Goal: Task Accomplishment & Management: Manage account settings

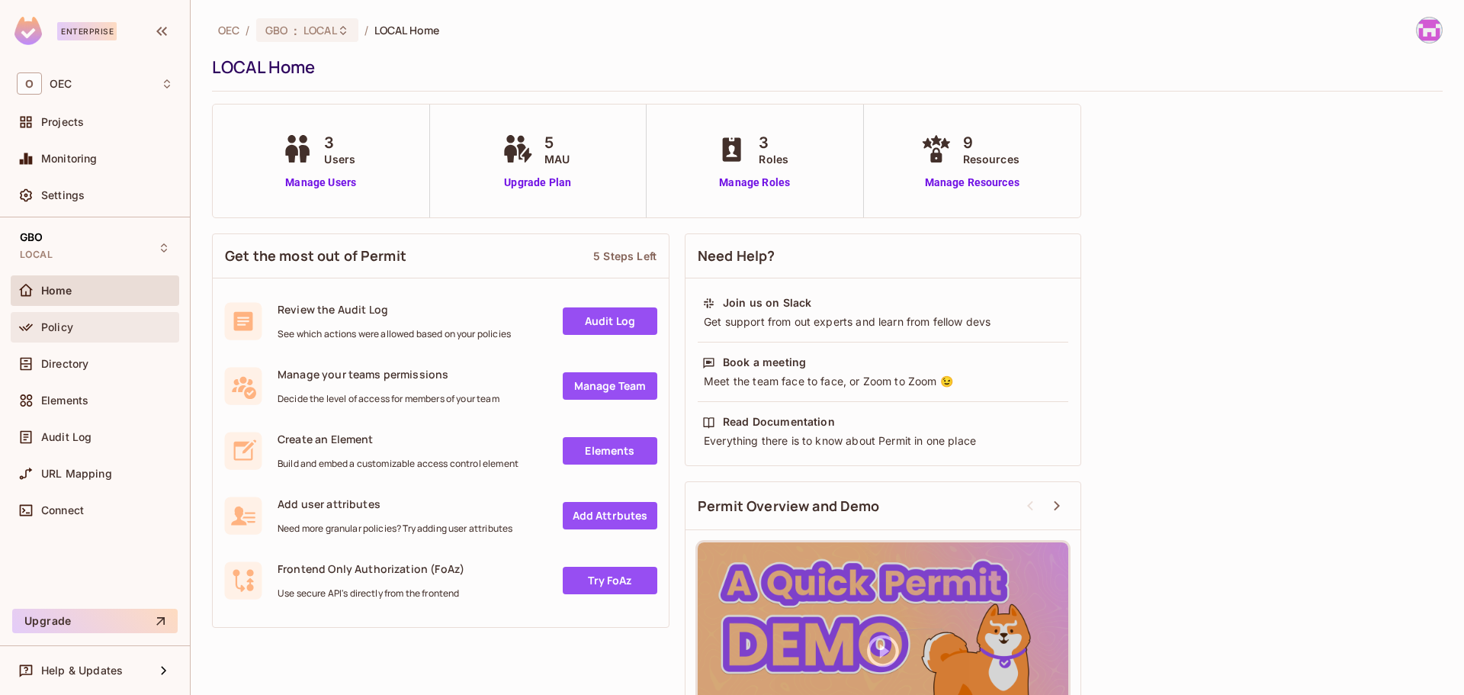
click at [63, 335] on div "Policy" at bounding box center [95, 327] width 156 height 18
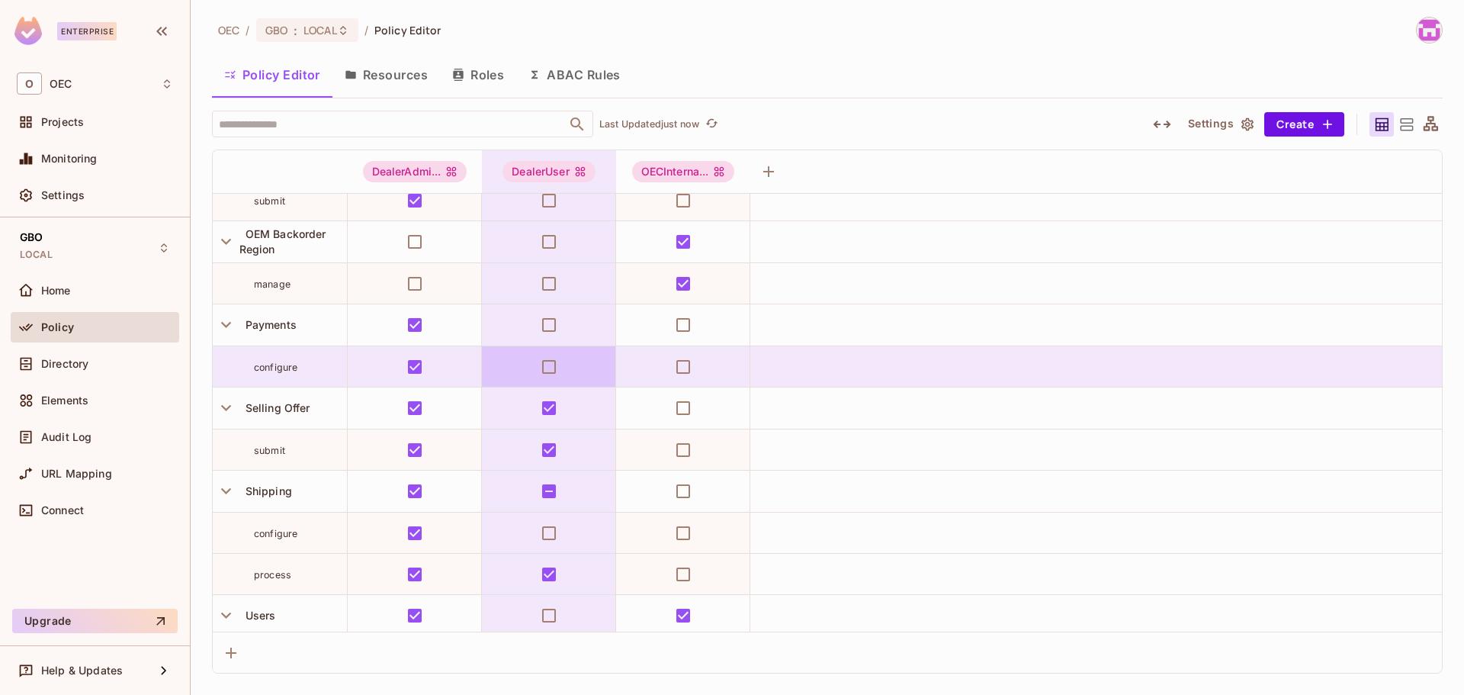
scroll to position [351, 0]
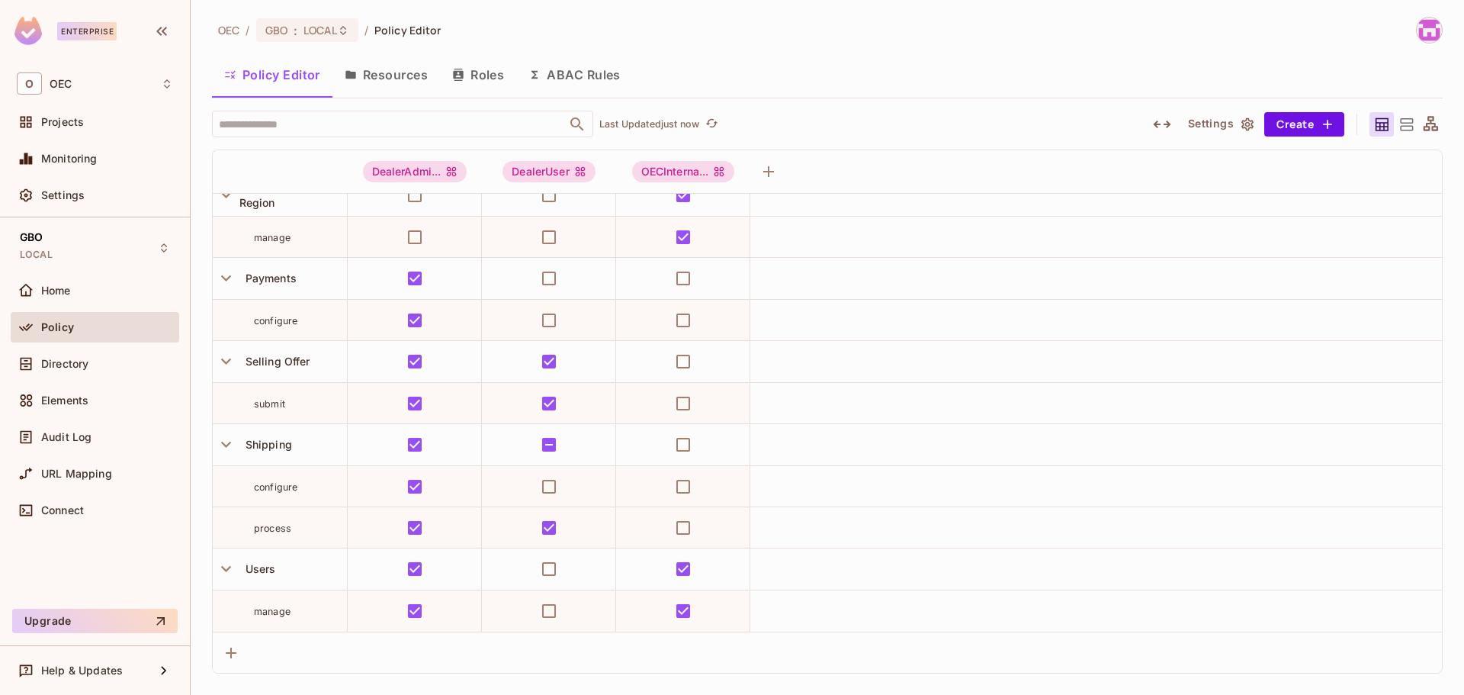
click at [387, 71] on button "Resources" at bounding box center [385, 75] width 107 height 38
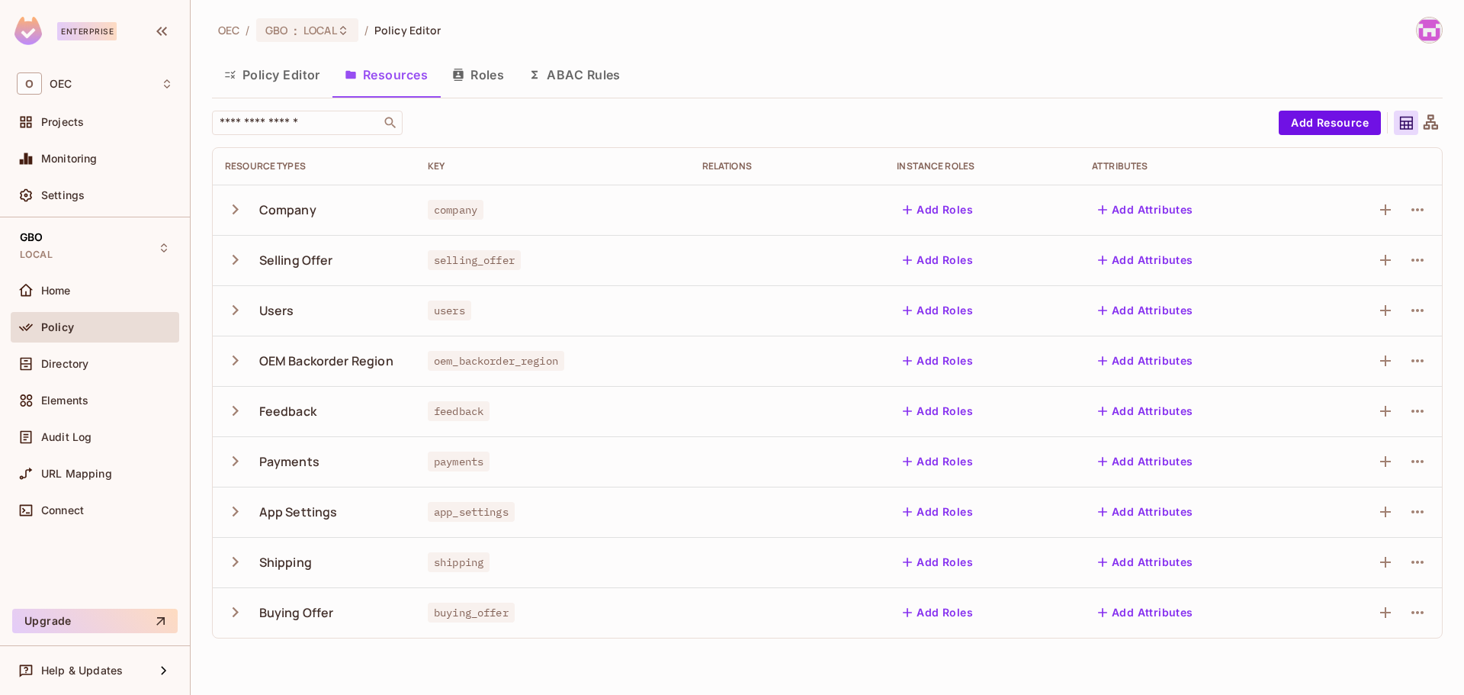
drag, startPoint x: 476, startPoint y: 56, endPoint x: 489, endPoint y: 72, distance: 21.2
click at [479, 61] on button "Roles" at bounding box center [478, 75] width 76 height 38
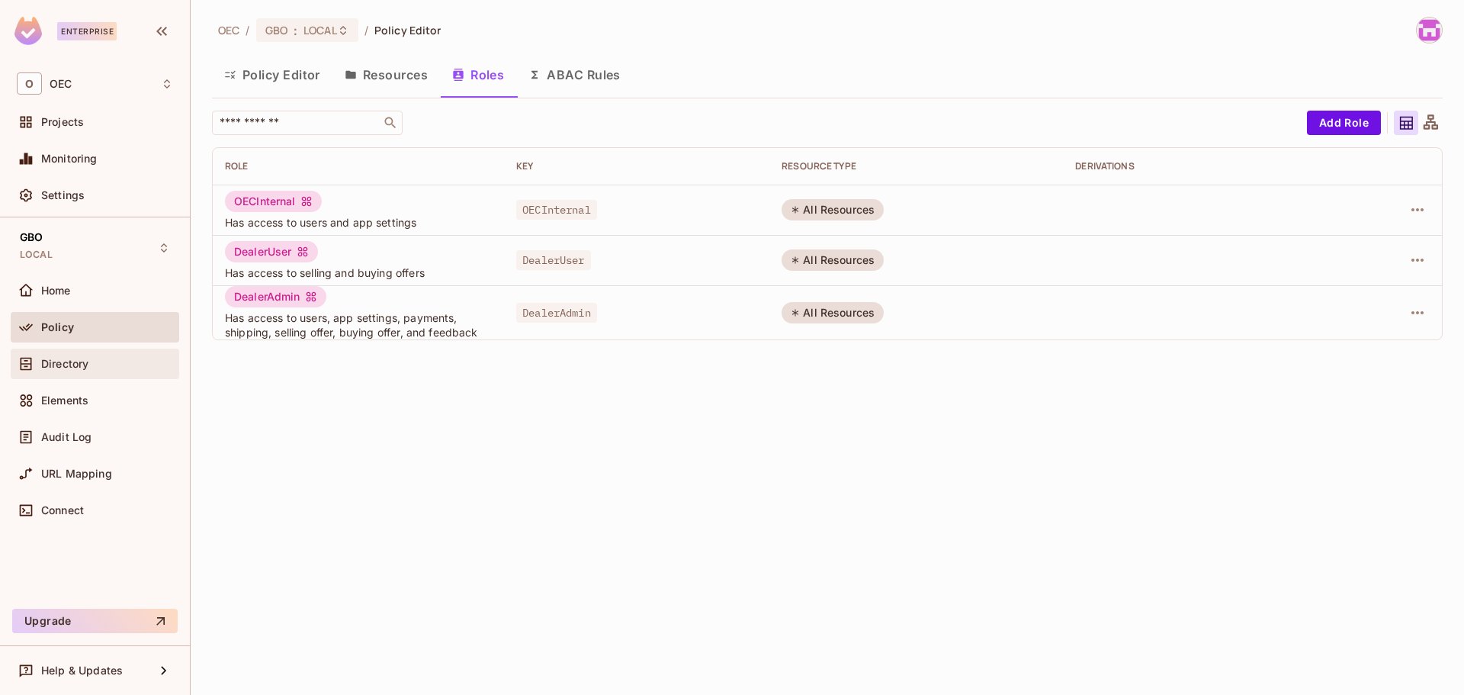
click at [74, 362] on span "Directory" at bounding box center [64, 364] width 47 height 12
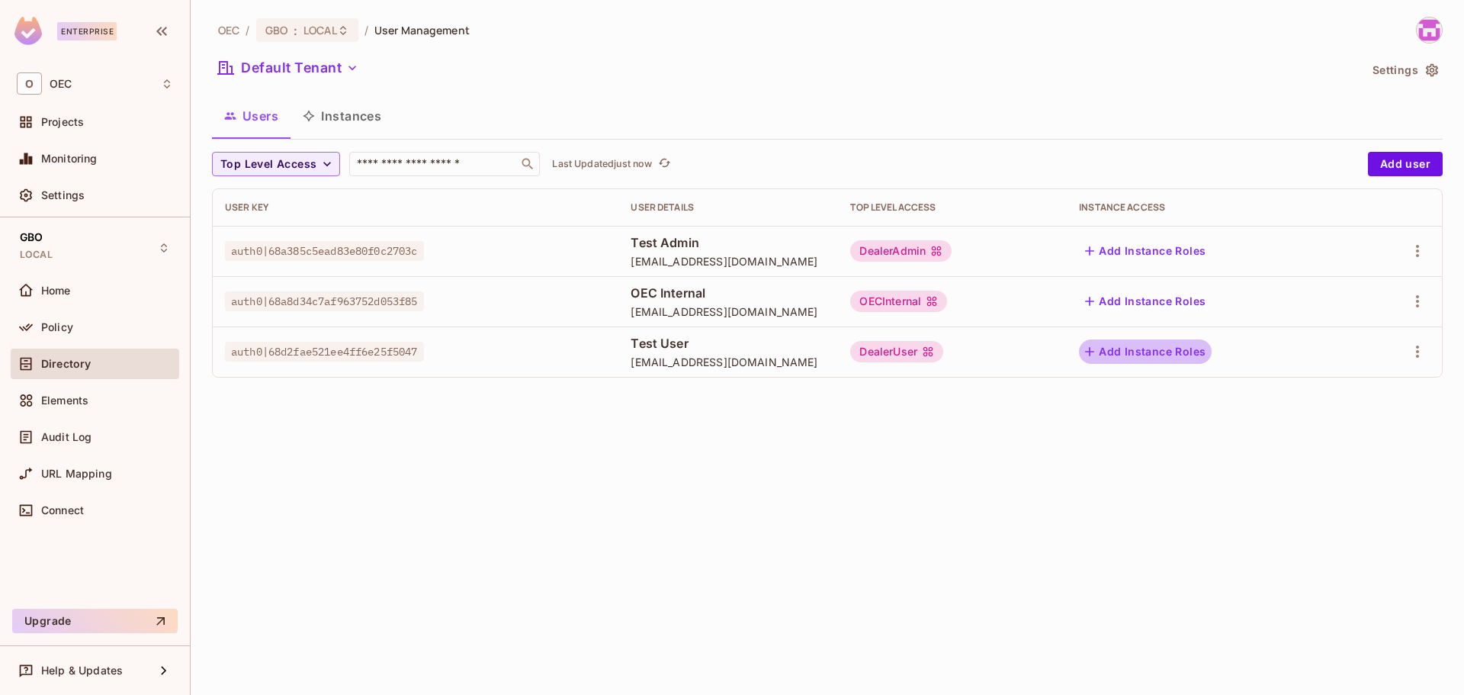
click at [1163, 342] on button "Add Instance Roles" at bounding box center [1145, 351] width 133 height 24
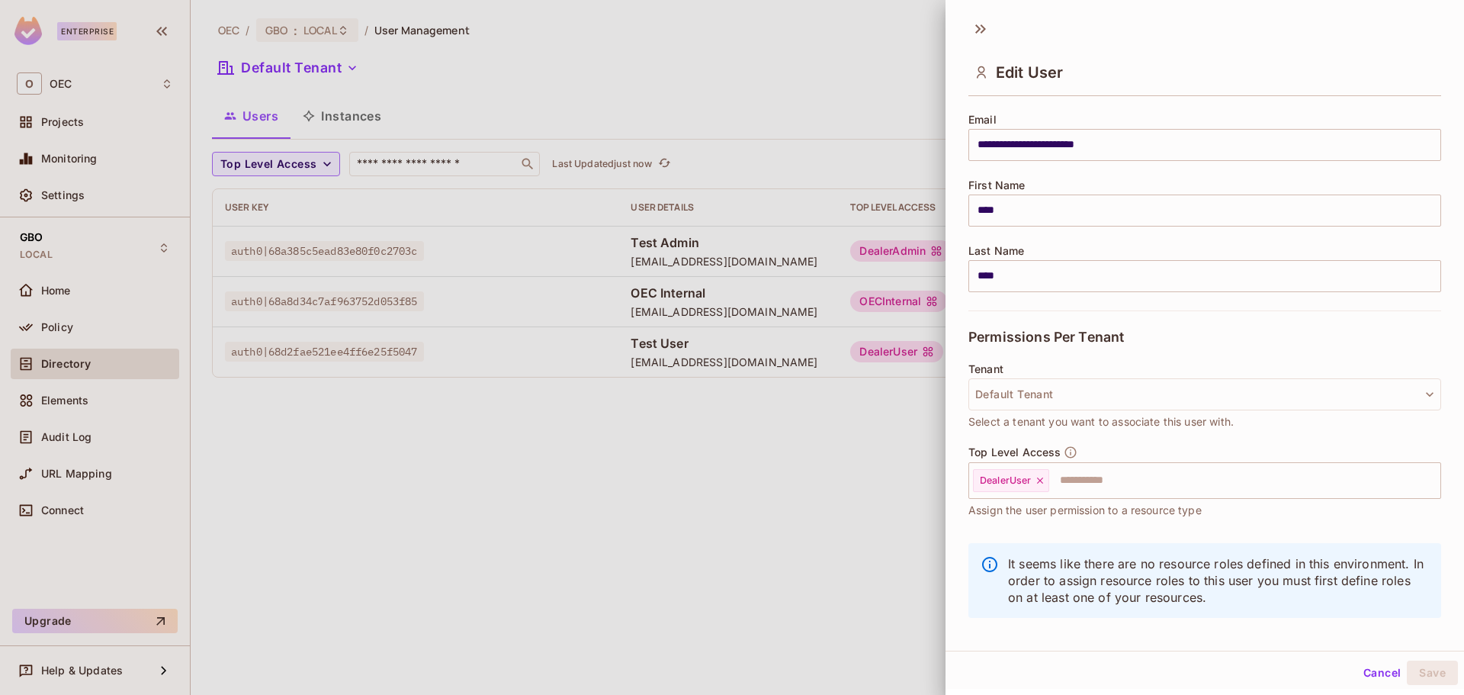
scroll to position [130, 0]
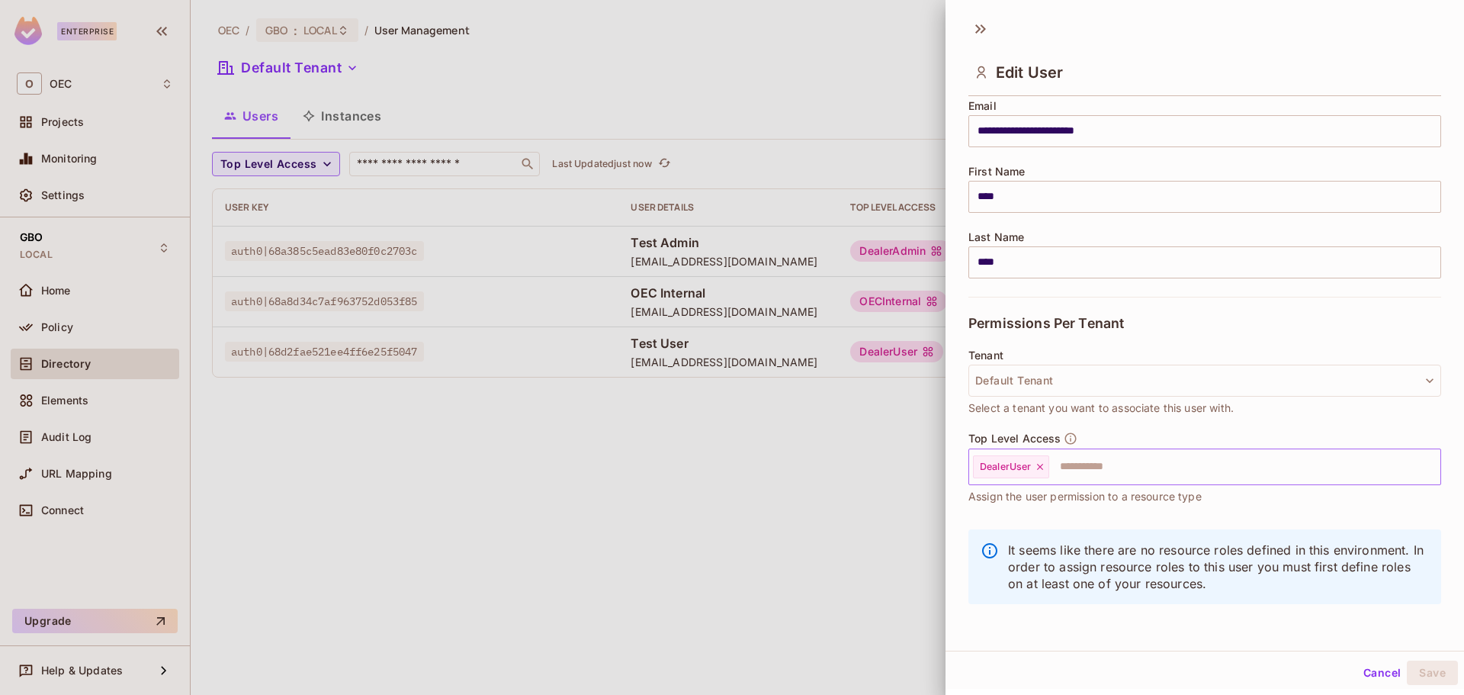
click at [1121, 460] on input "text" at bounding box center [1231, 466] width 361 height 30
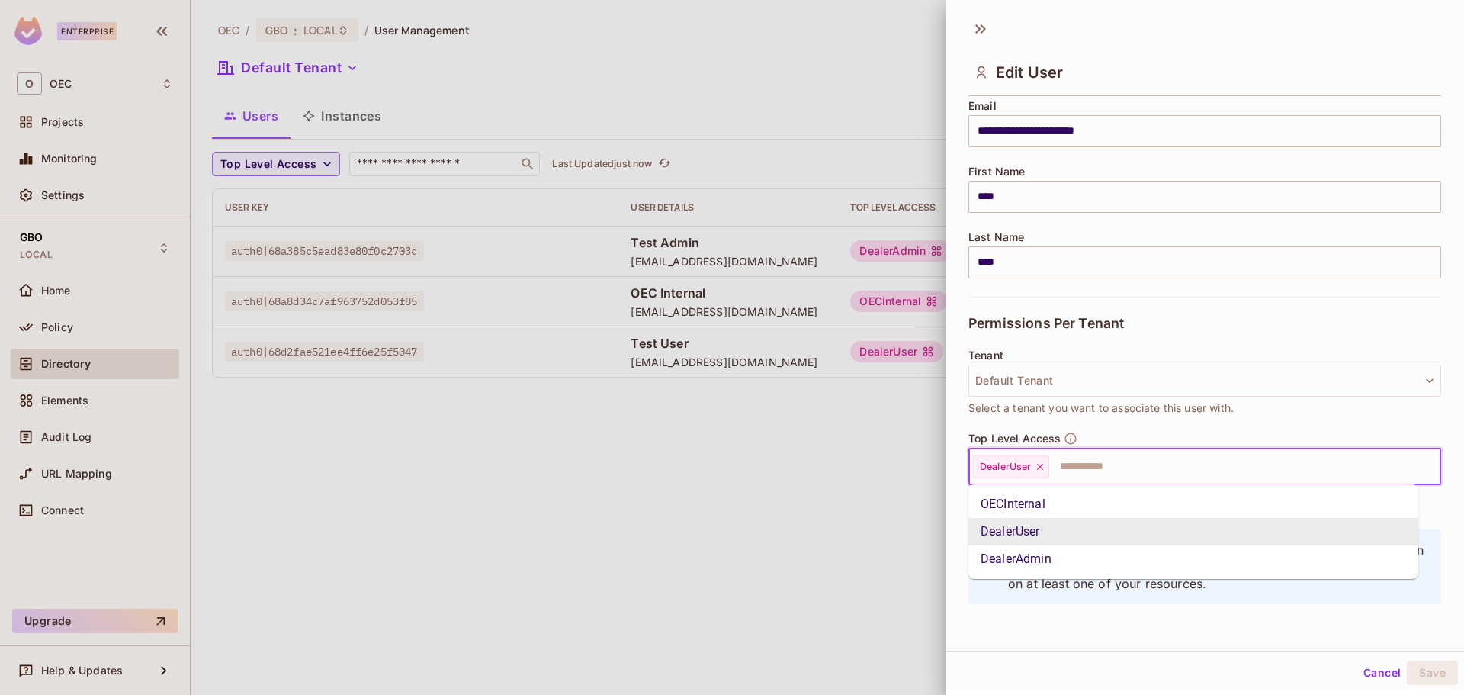
scroll to position [2, 0]
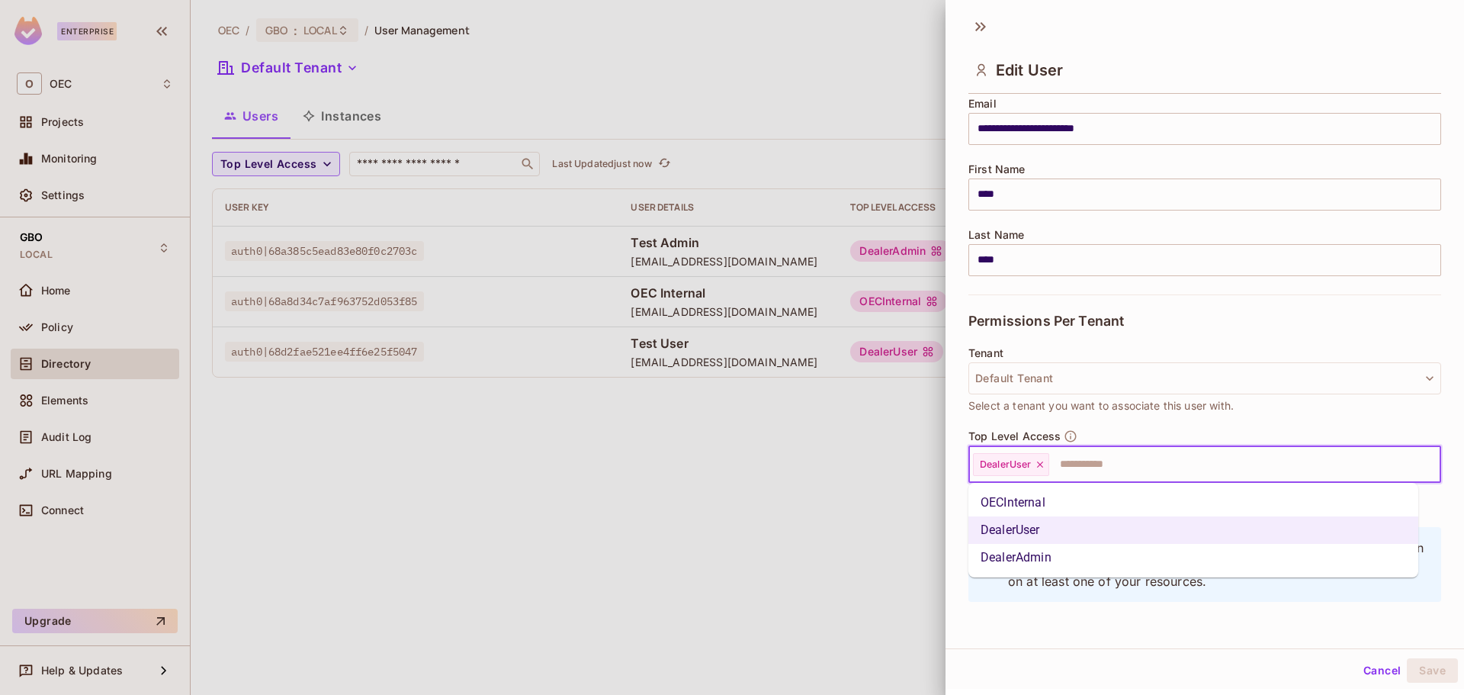
click at [1197, 636] on div "**********" at bounding box center [1204, 328] width 518 height 640
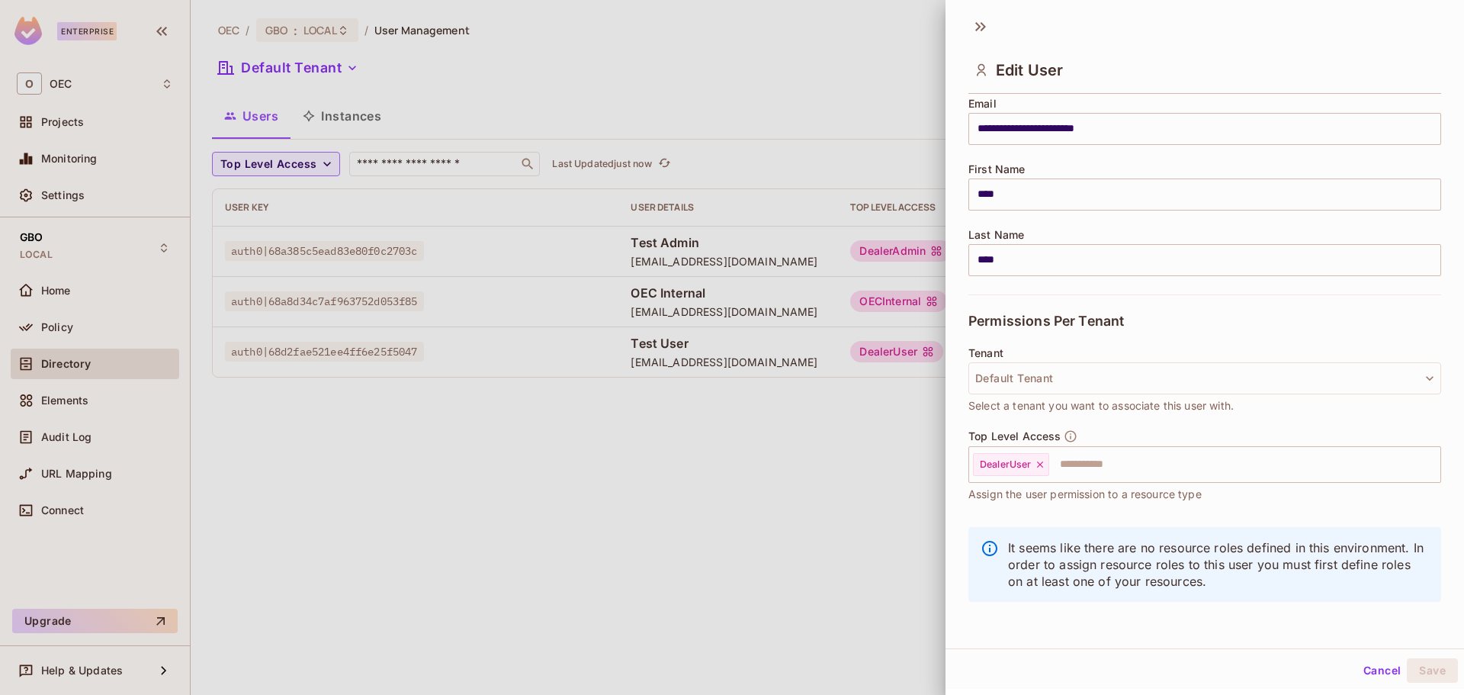
click at [1111, 358] on div "Tenant Default Tenant Select a tenant you want to associate this user with." at bounding box center [1204, 380] width 473 height 67
click at [1109, 362] on button "Default Tenant" at bounding box center [1204, 378] width 473 height 32
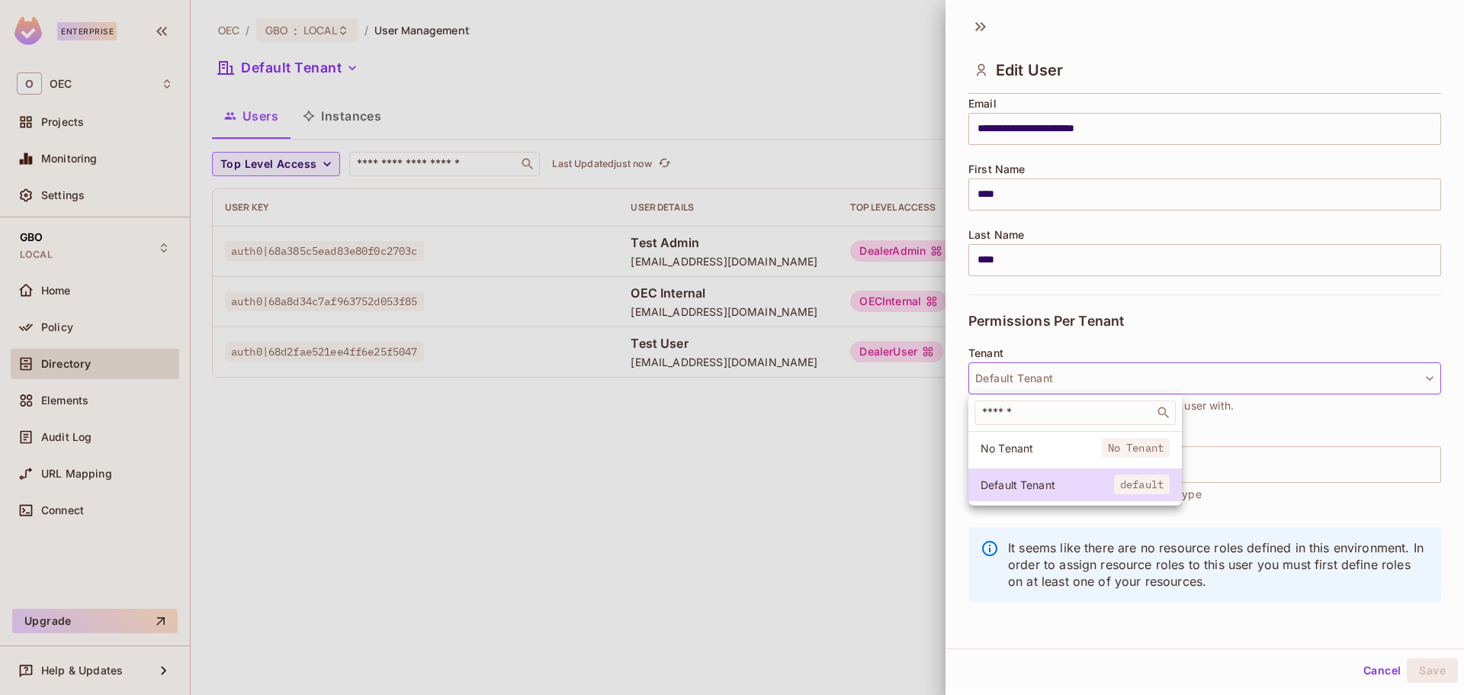
click at [852, 523] on div at bounding box center [732, 347] width 1464 height 695
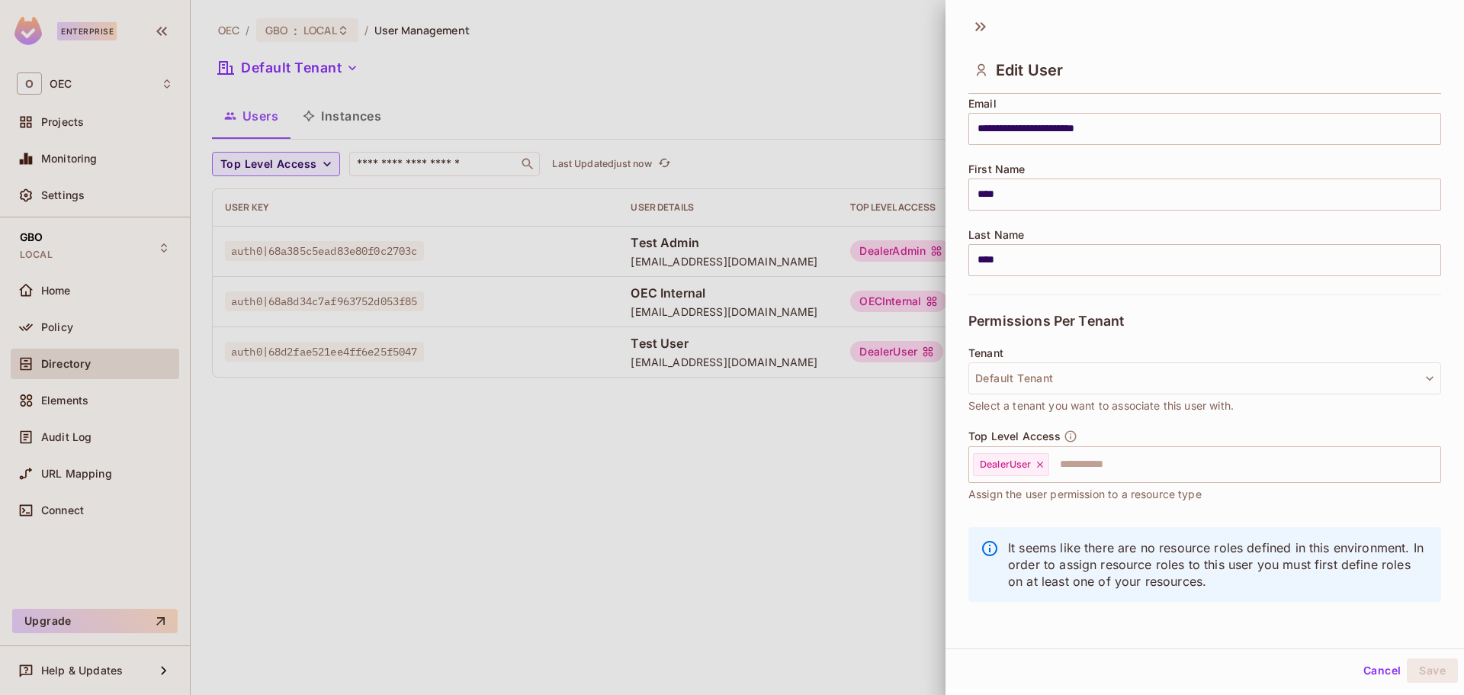
click at [1360, 656] on div "Cancel Save" at bounding box center [1204, 670] width 518 height 37
click at [1360, 664] on button "Cancel" at bounding box center [1382, 670] width 50 height 24
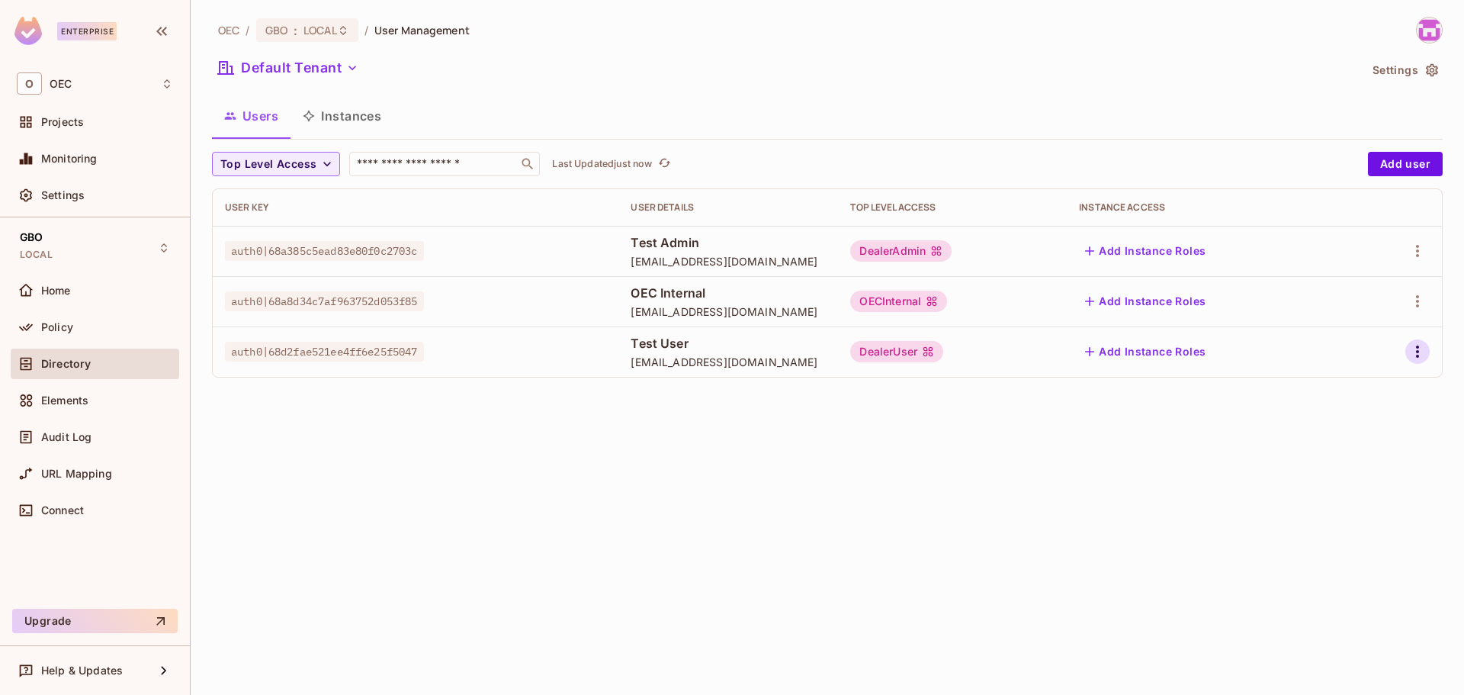
click at [1424, 351] on icon "button" at bounding box center [1417, 351] width 18 height 18
click at [1359, 421] on div "Edit Attributes" at bounding box center [1364, 419] width 75 height 15
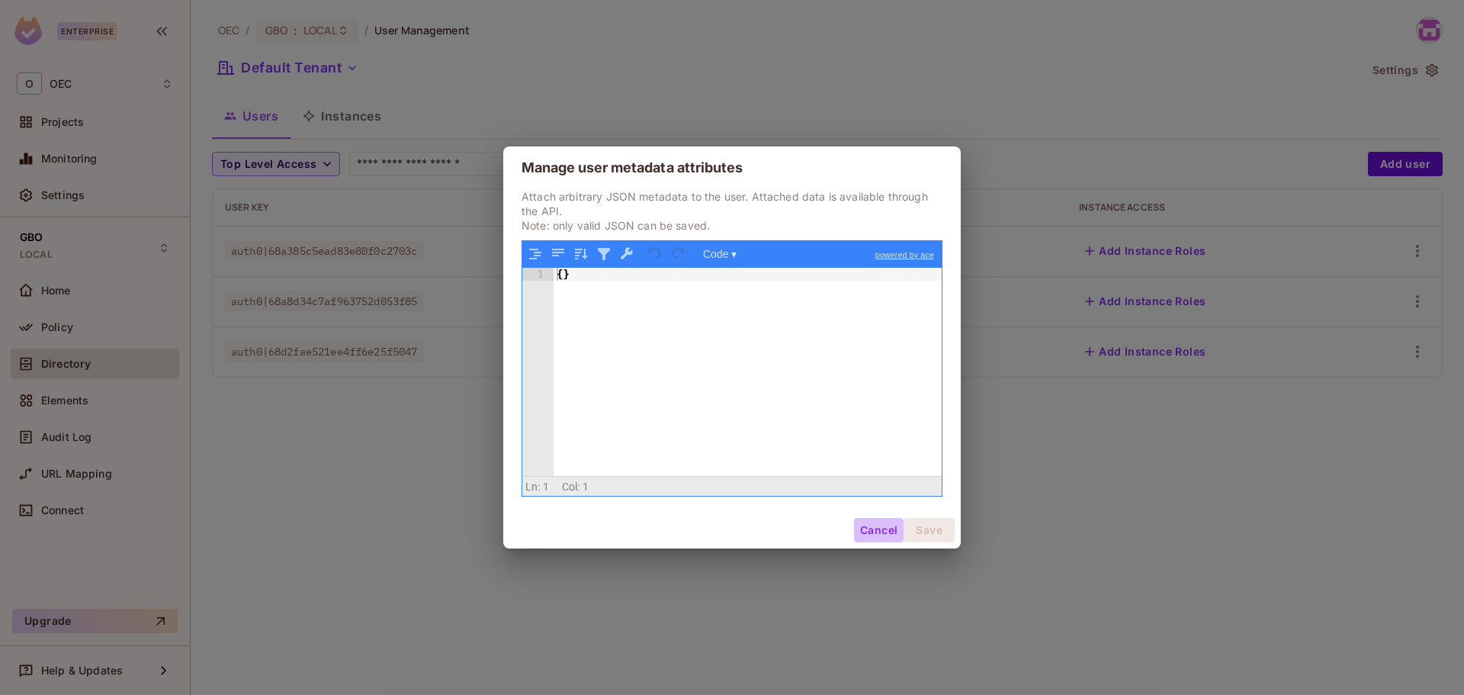
click at [874, 522] on button "Cancel" at bounding box center [879, 530] width 50 height 24
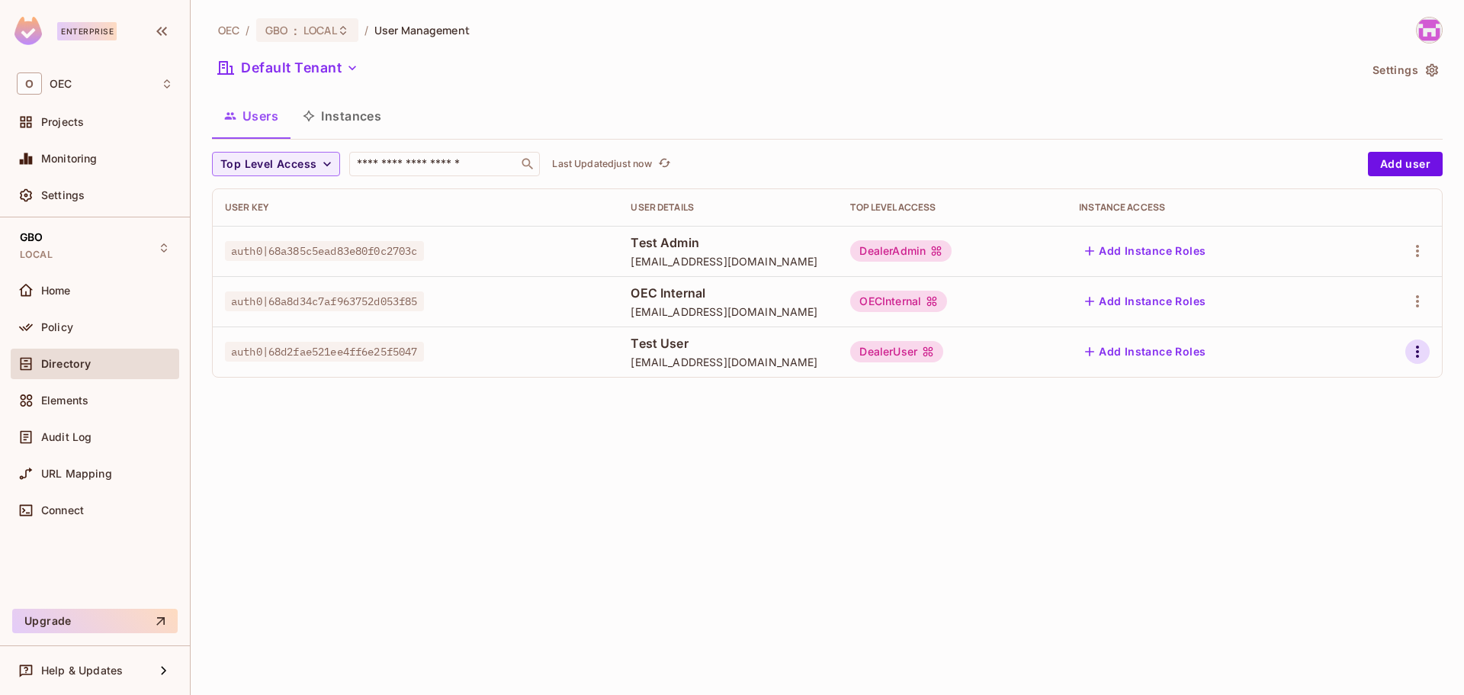
click at [1413, 355] on icon "button" at bounding box center [1417, 351] width 18 height 18
click at [1337, 389] on div "Edit" at bounding box center [1337, 386] width 21 height 15
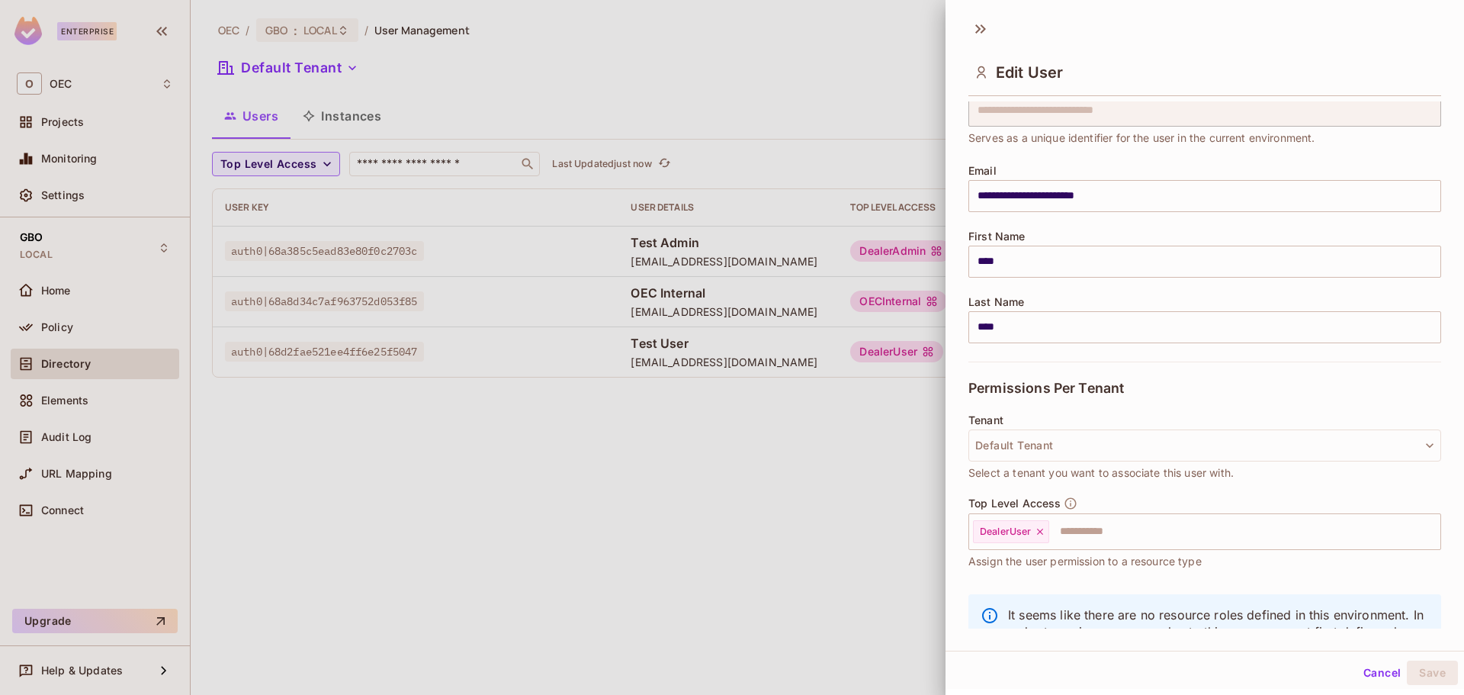
scroll to position [130, 0]
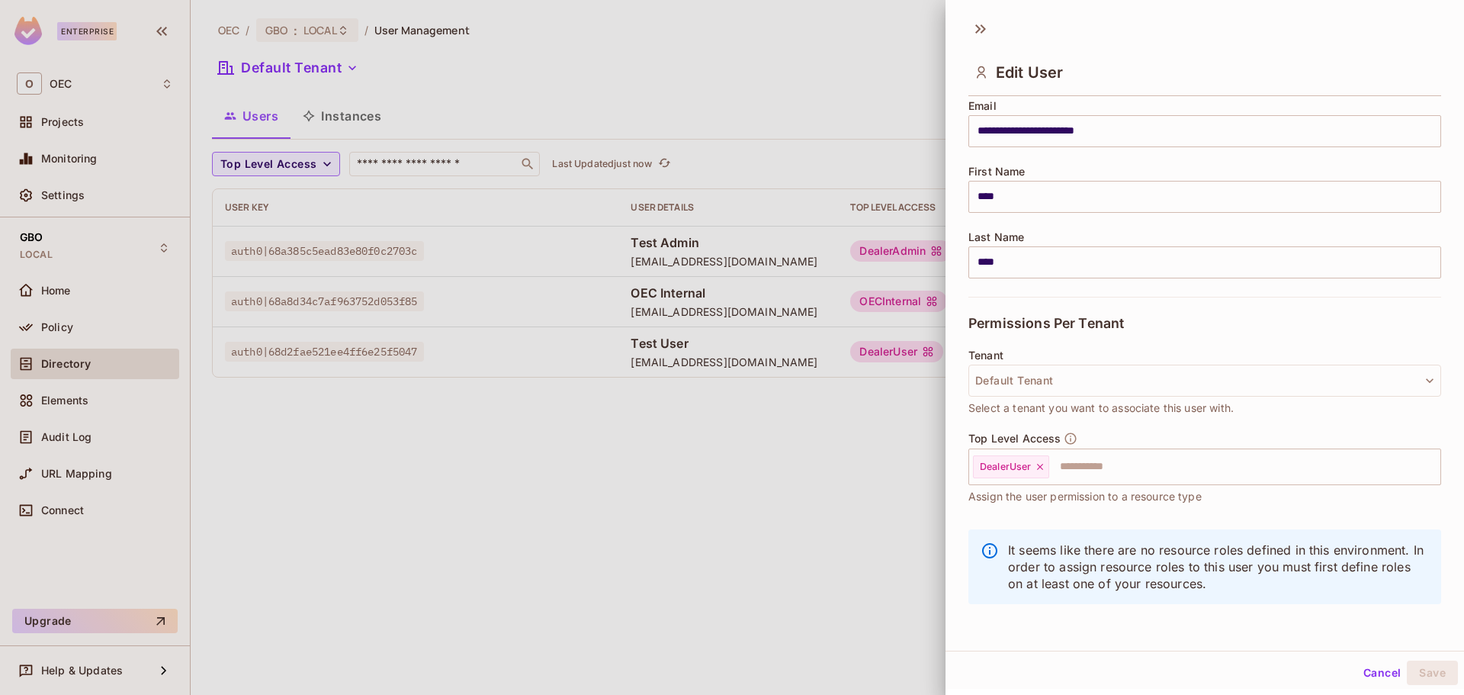
click at [1365, 678] on button "Cancel" at bounding box center [1382, 672] width 50 height 24
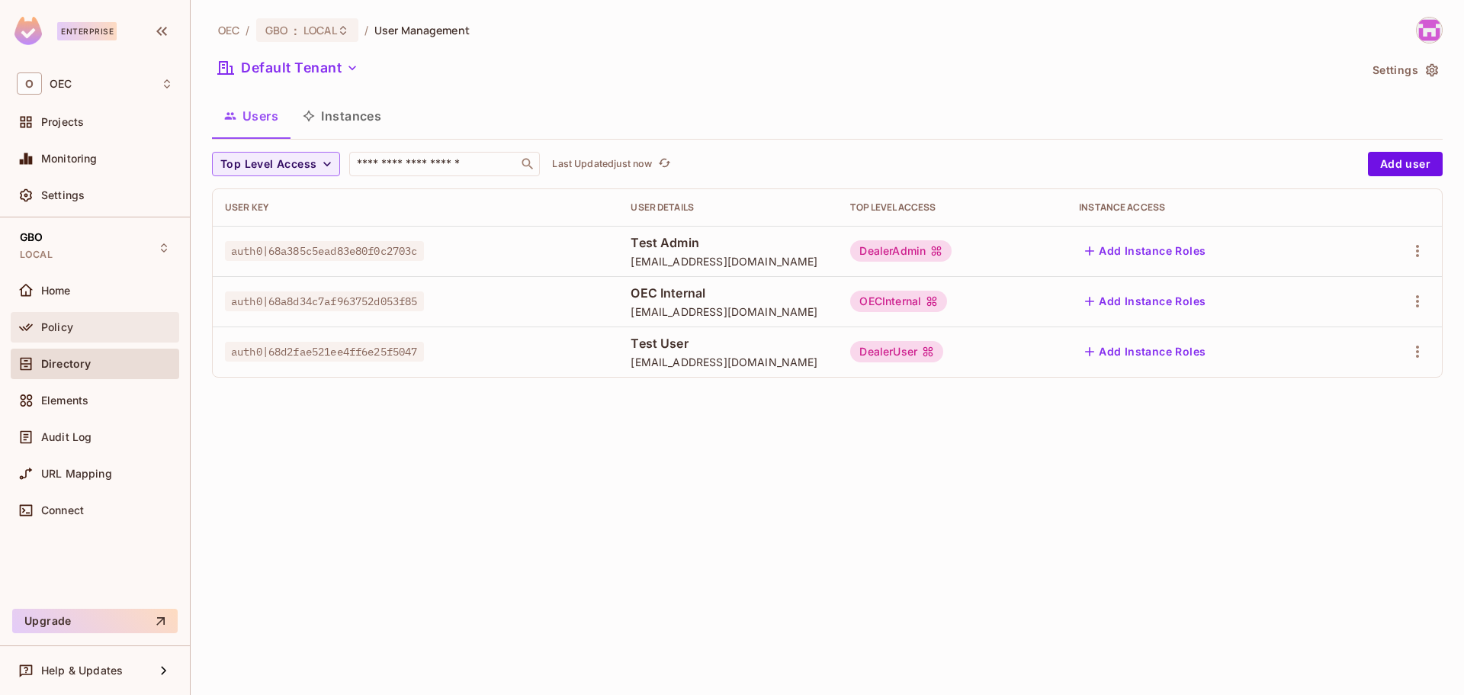
click at [79, 324] on div "Policy" at bounding box center [107, 327] width 132 height 12
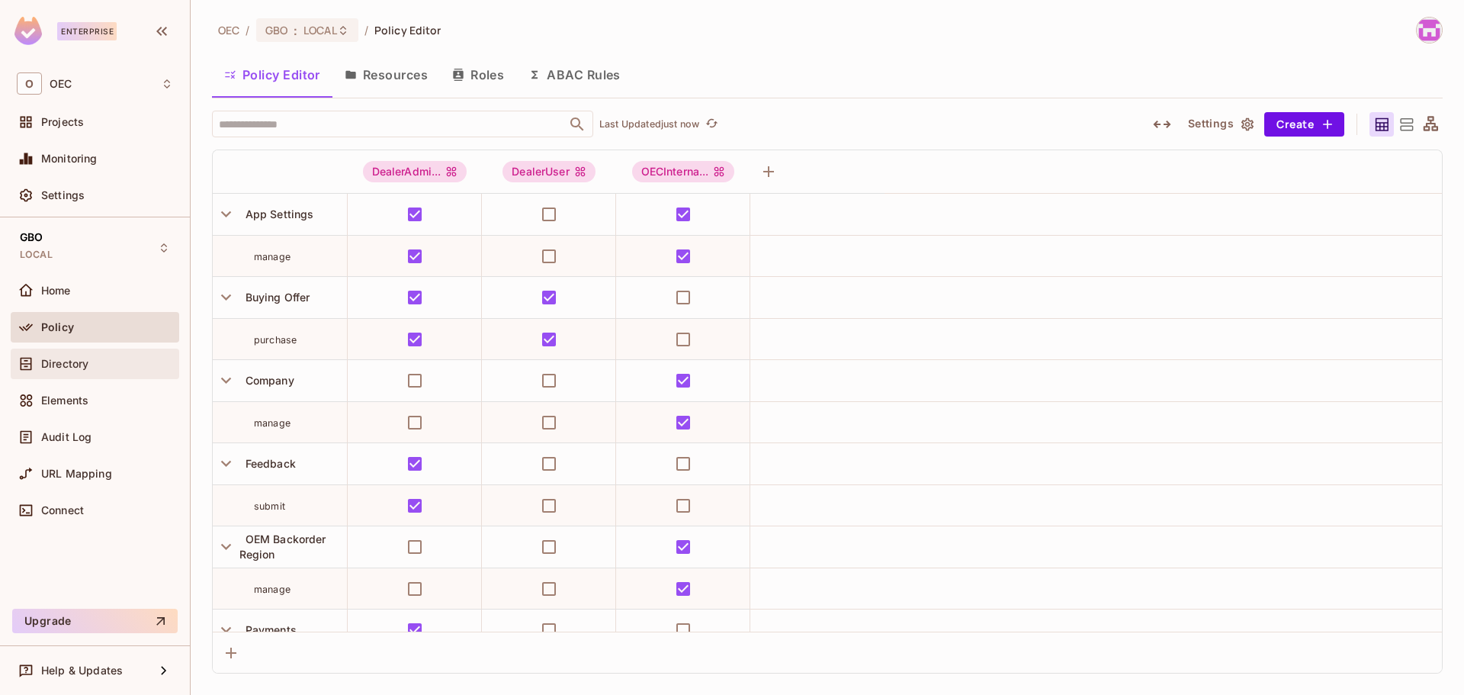
click at [75, 351] on div "Directory" at bounding box center [95, 363] width 168 height 30
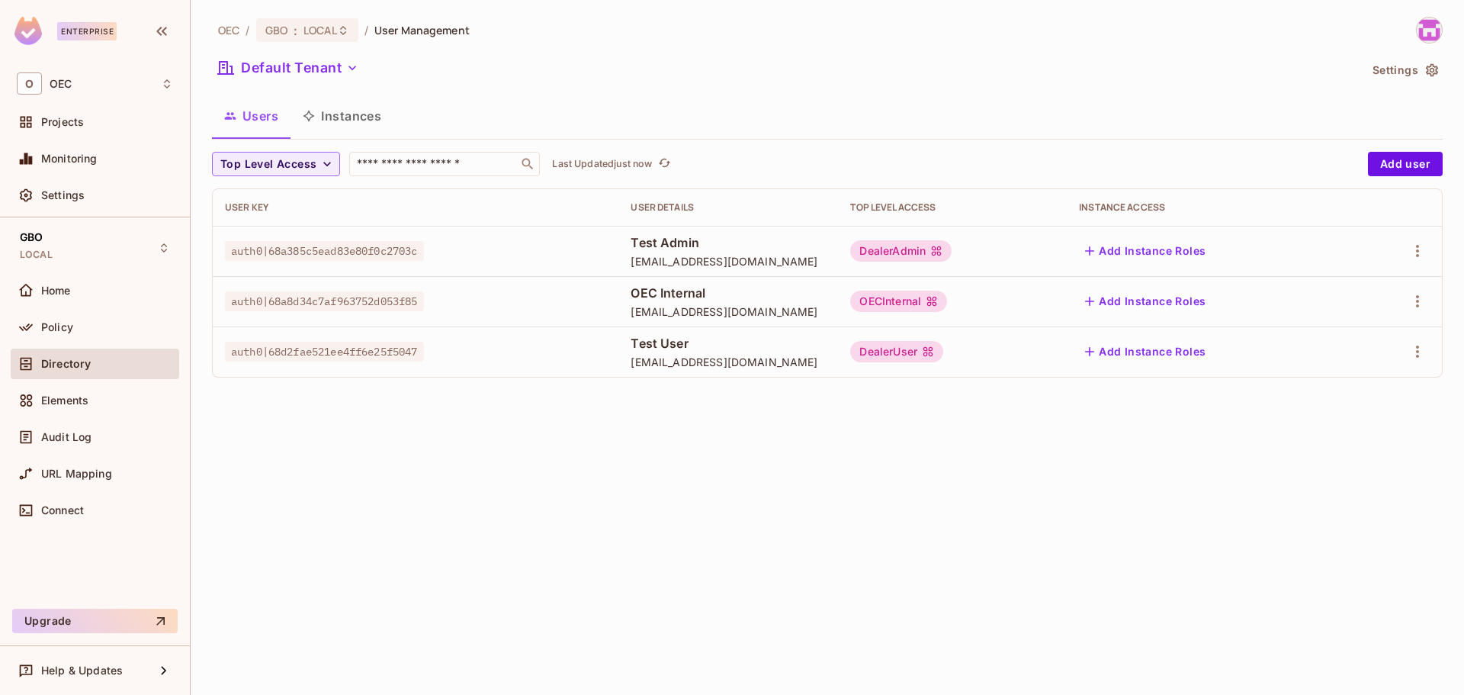
click at [359, 109] on button "Instances" at bounding box center [341, 116] width 103 height 38
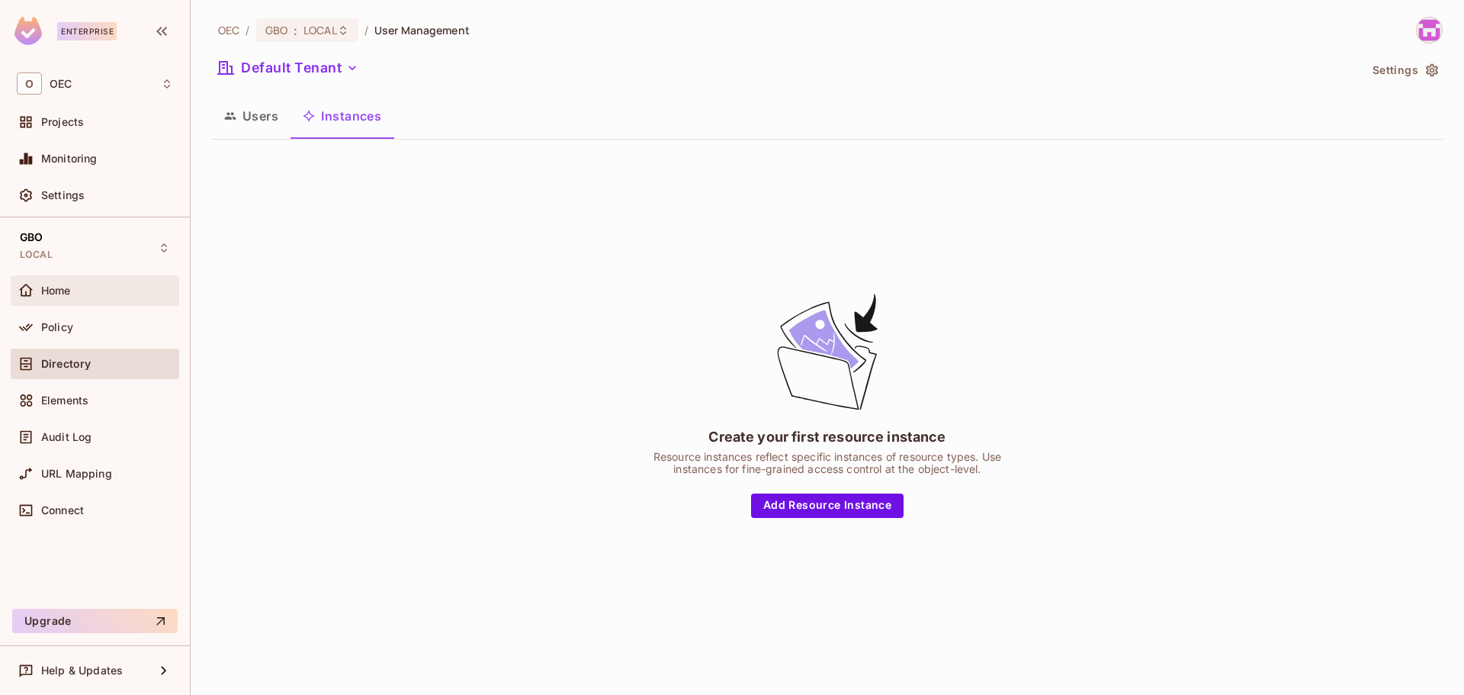
click at [106, 299] on div "Home" at bounding box center [95, 290] width 156 height 18
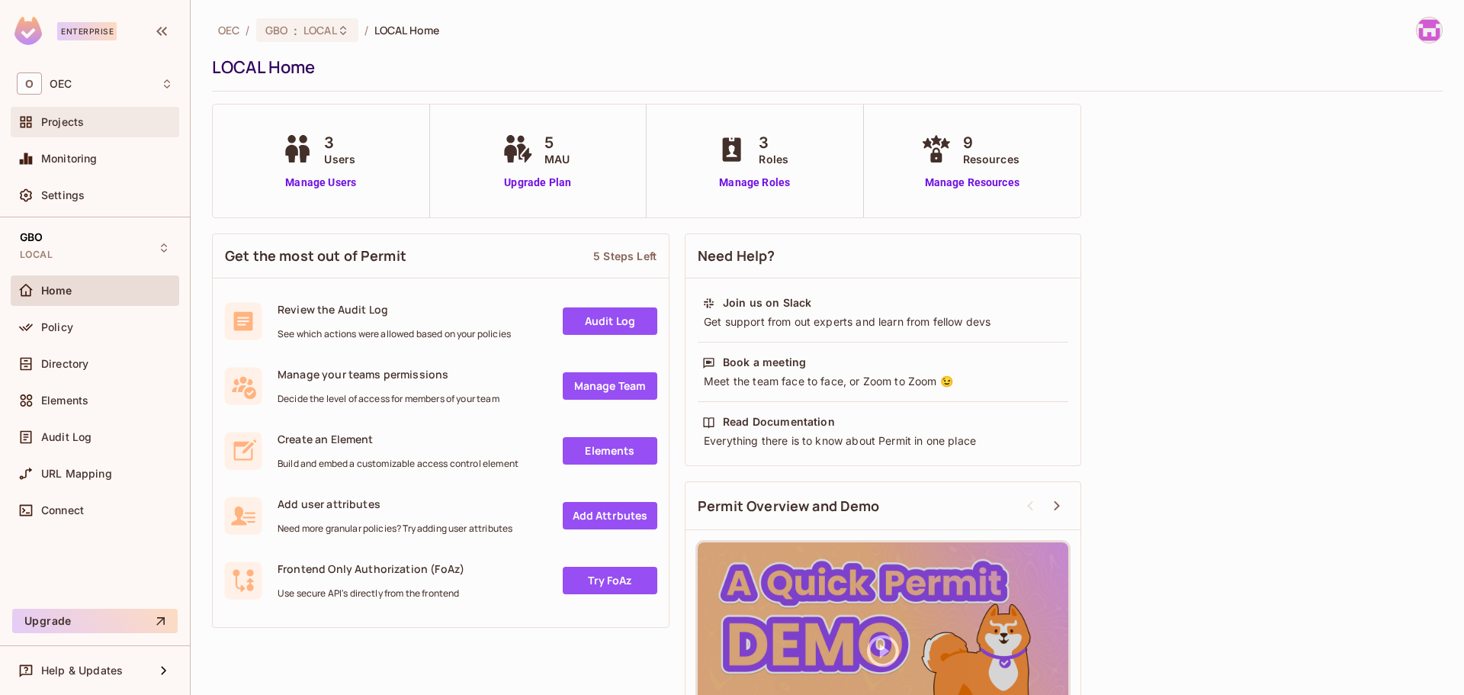
click at [88, 114] on div "Projects" at bounding box center [95, 122] width 156 height 18
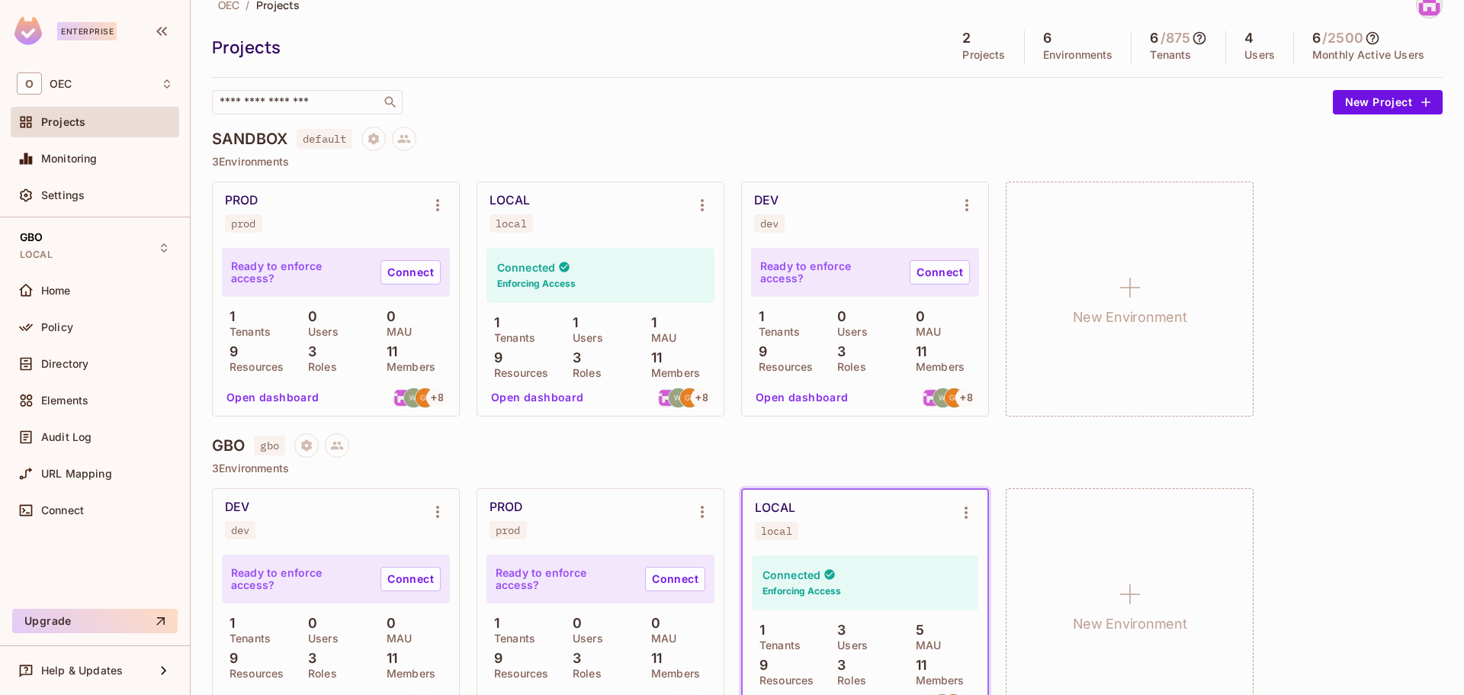
scroll to position [70, 0]
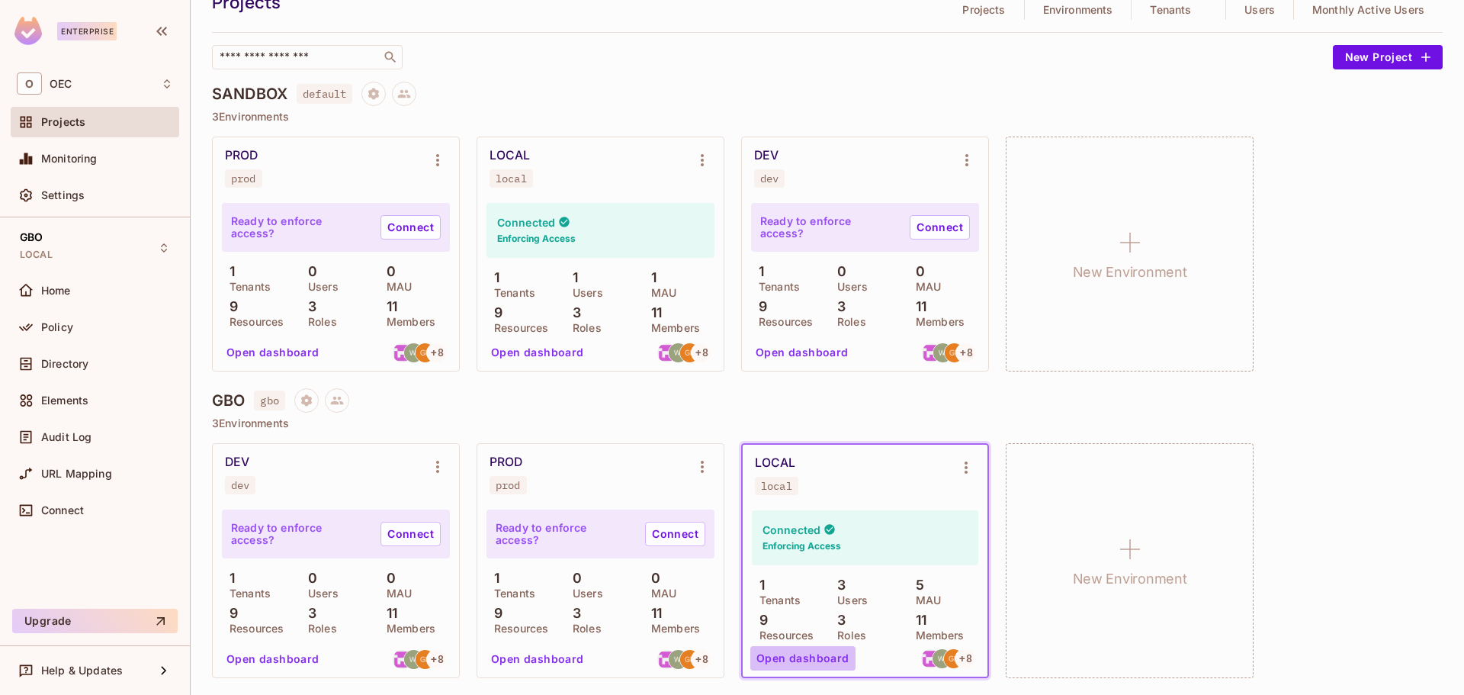
click at [816, 657] on button "Open dashboard" at bounding box center [802, 658] width 105 height 24
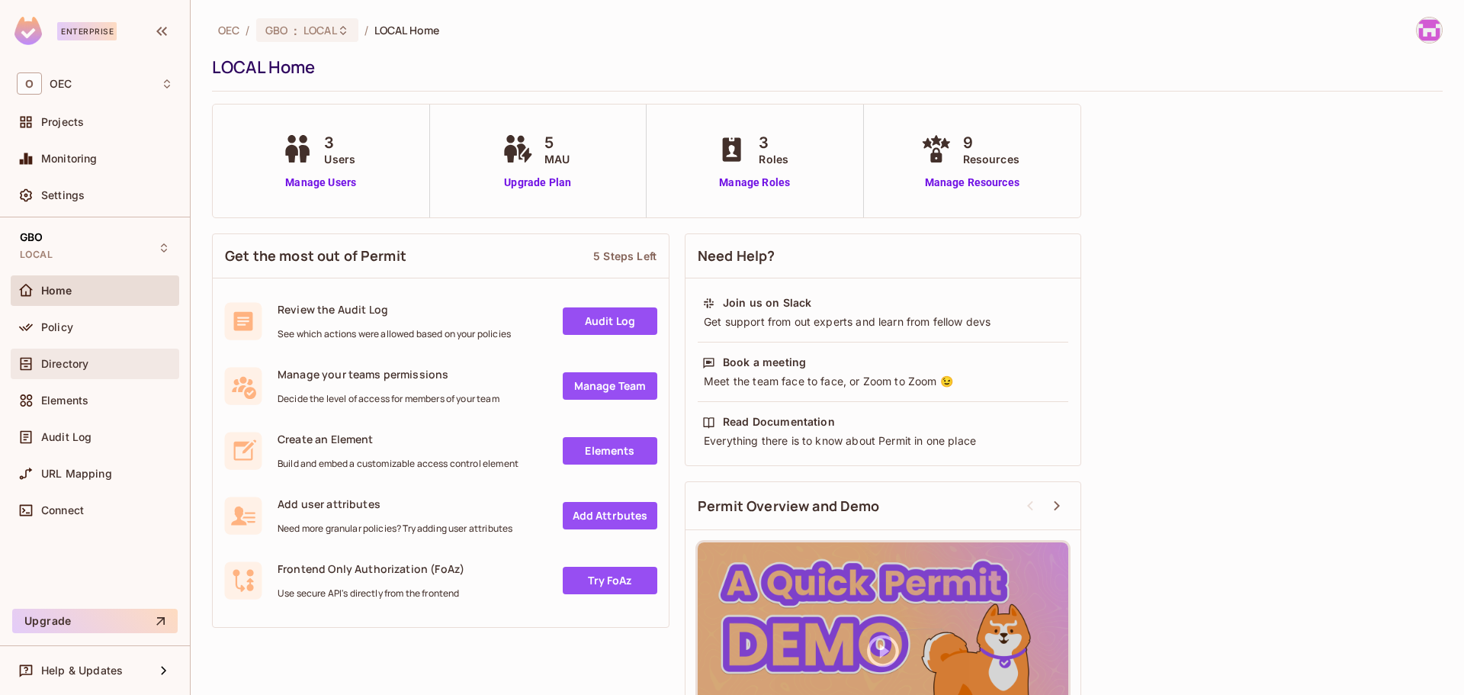
click at [58, 363] on span "Directory" at bounding box center [64, 364] width 47 height 12
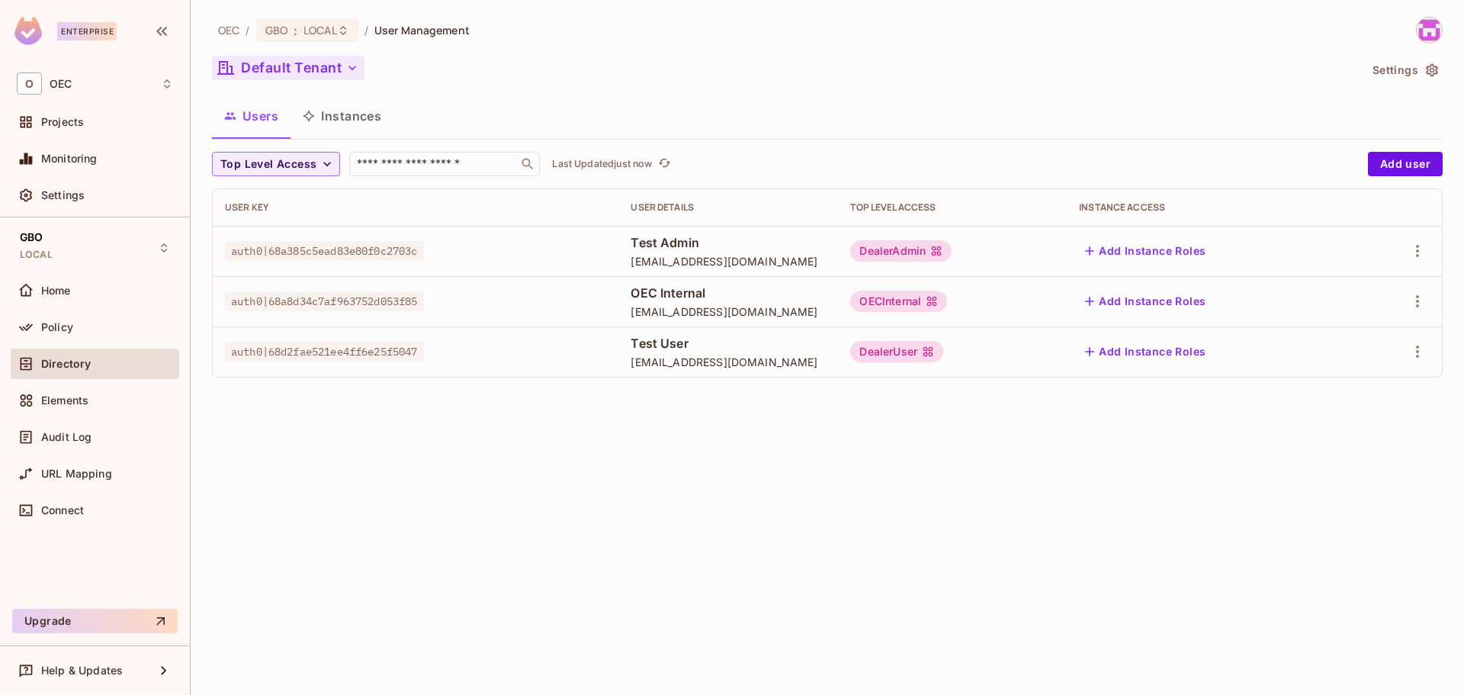
click at [342, 65] on button "Default Tenant" at bounding box center [288, 68] width 152 height 24
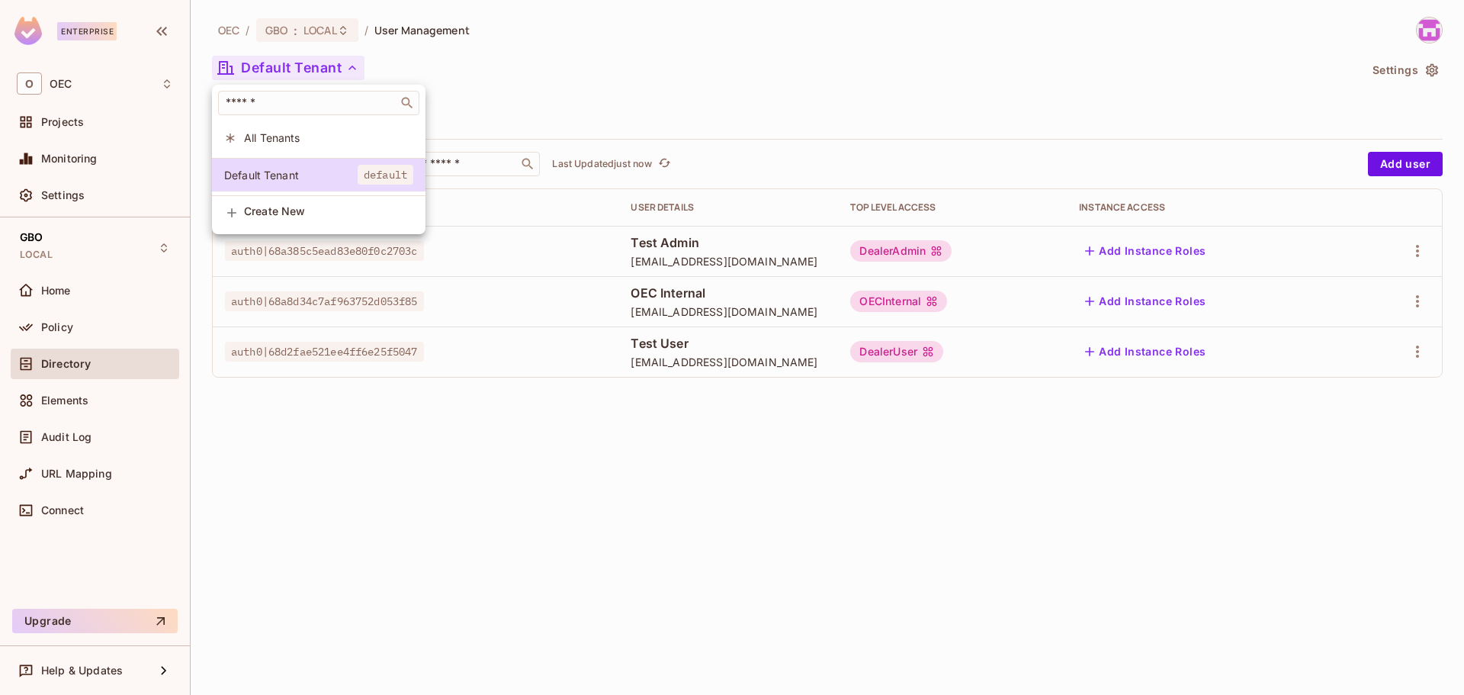
click at [557, 84] on div at bounding box center [732, 347] width 1464 height 695
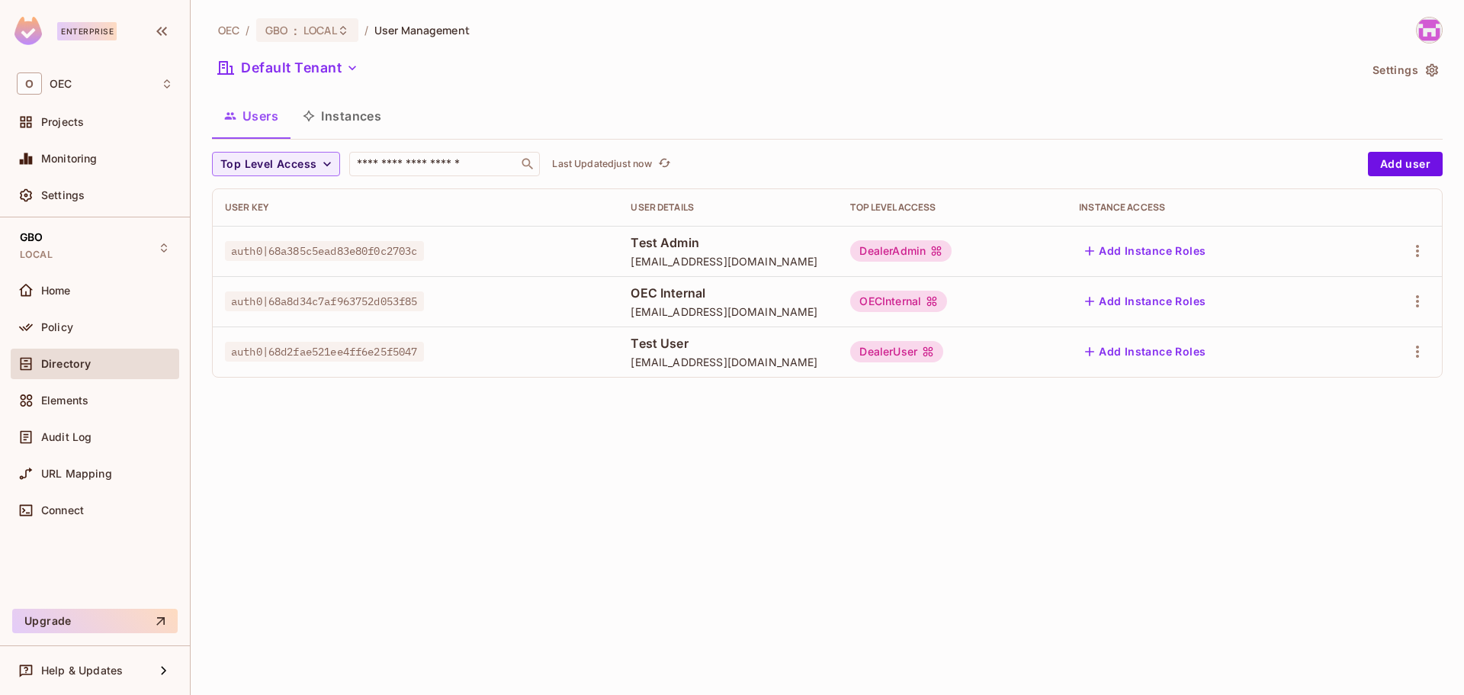
click at [943, 350] on div "DealerUser" at bounding box center [896, 351] width 93 height 21
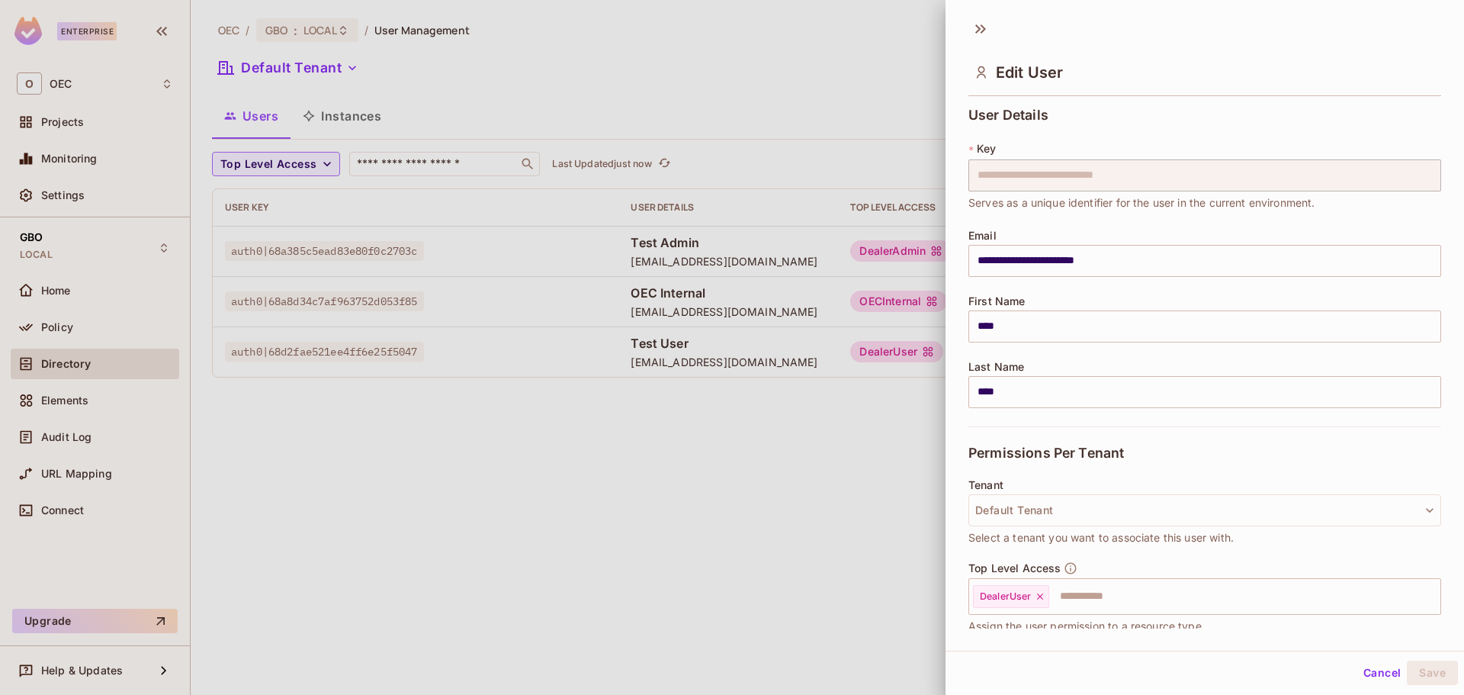
drag, startPoint x: 811, startPoint y: 562, endPoint x: 823, endPoint y: 565, distance: 11.8
click at [821, 564] on div at bounding box center [732, 347] width 1464 height 695
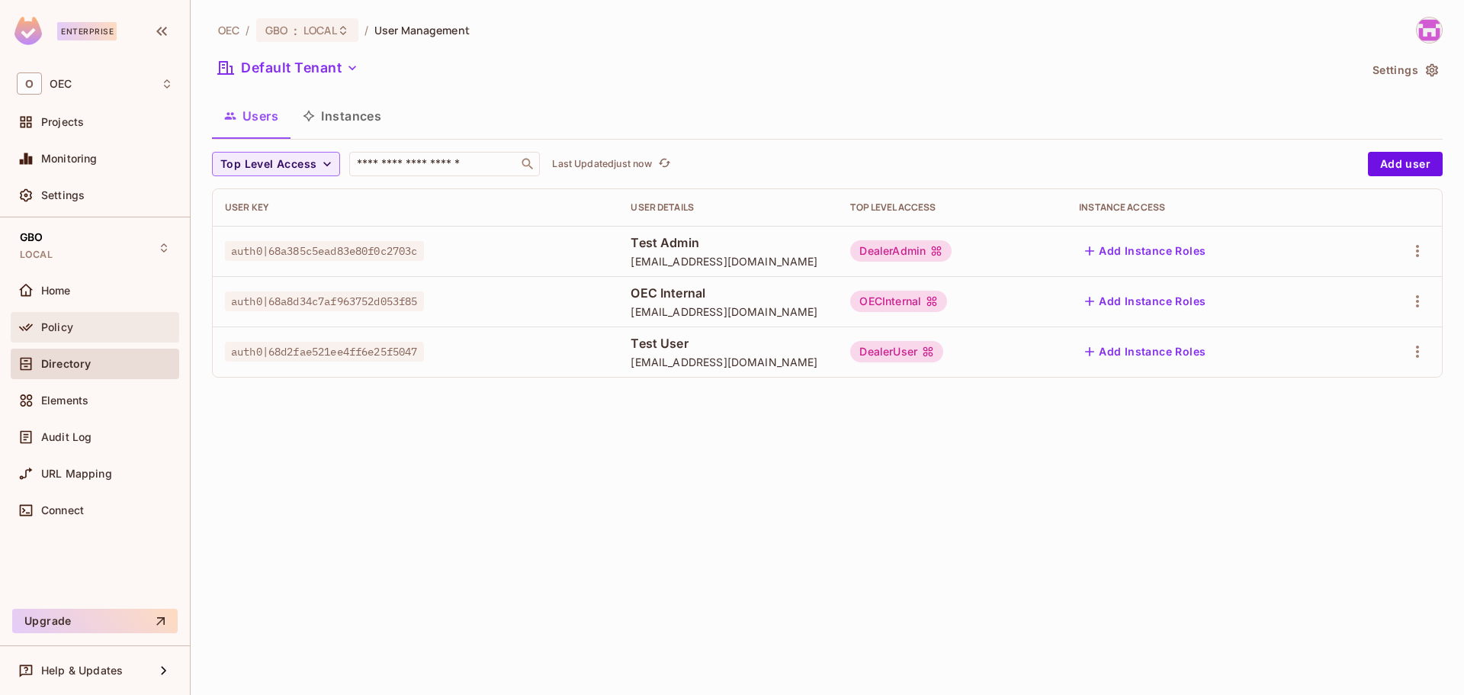
click at [87, 323] on div "Policy" at bounding box center [107, 327] width 132 height 12
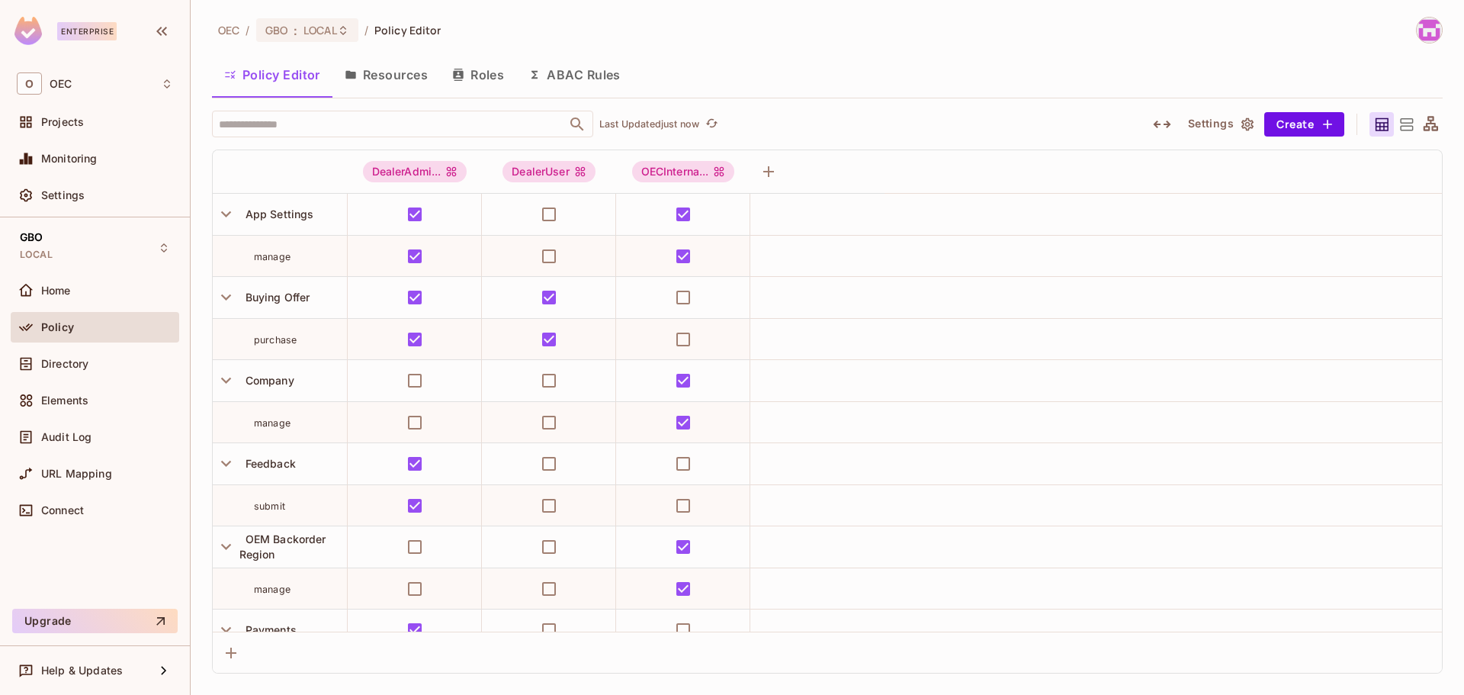
click at [408, 72] on button "Resources" at bounding box center [385, 75] width 107 height 38
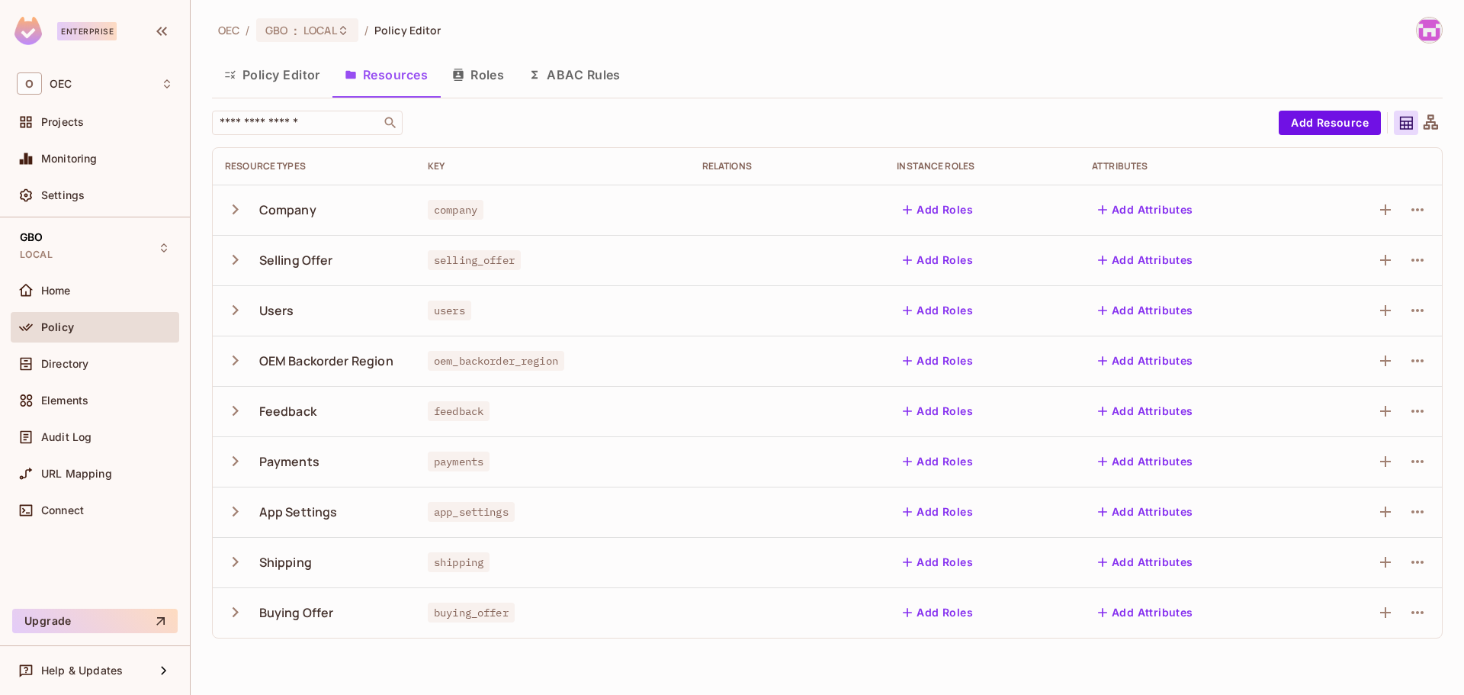
click at [234, 310] on icon "button" at bounding box center [235, 310] width 21 height 21
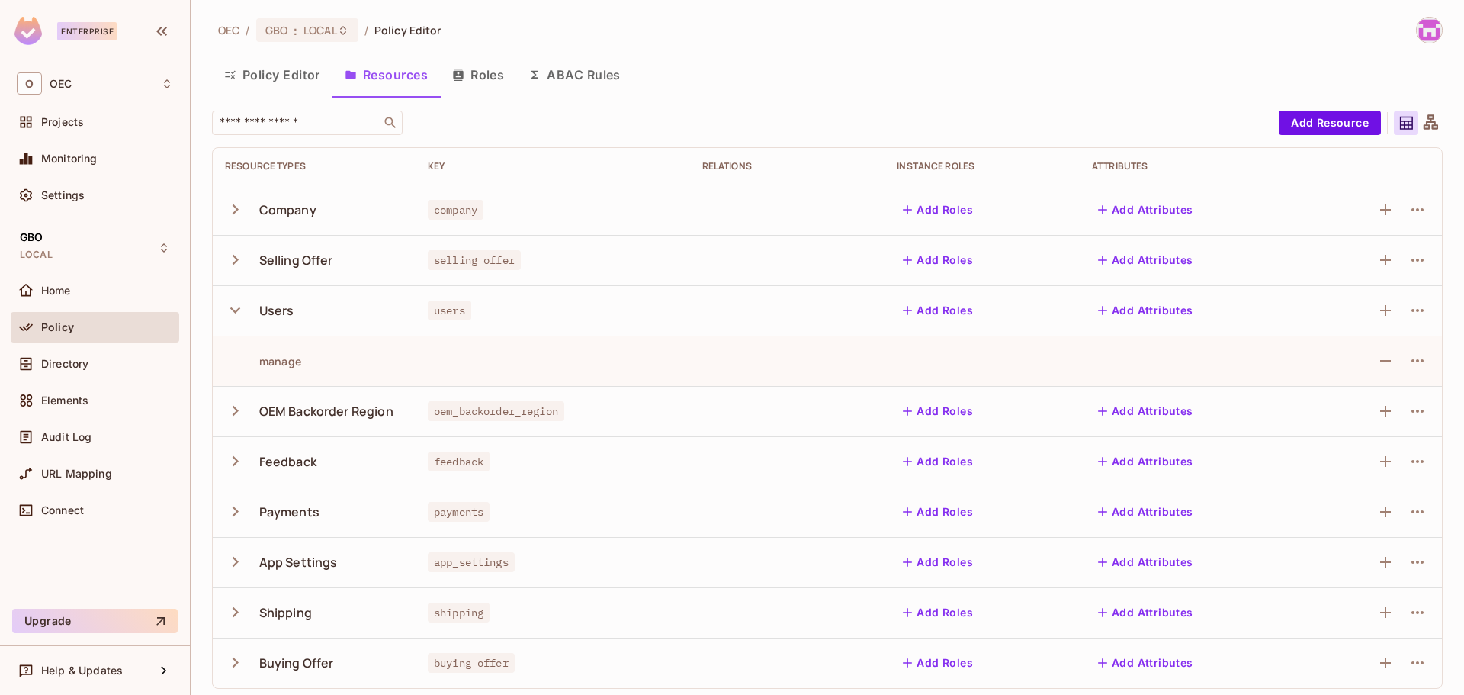
click at [490, 83] on button "Roles" at bounding box center [478, 75] width 76 height 38
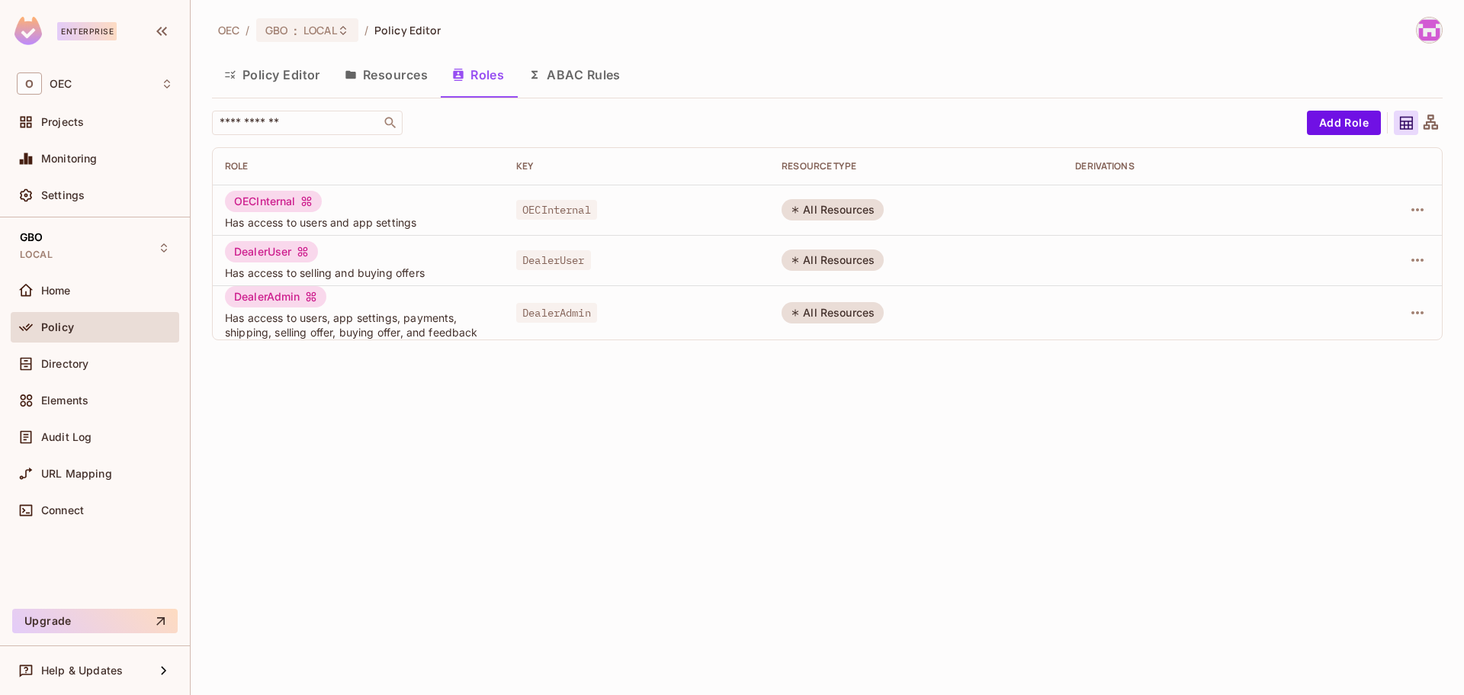
click at [267, 72] on button "Policy Editor" at bounding box center [272, 75] width 120 height 38
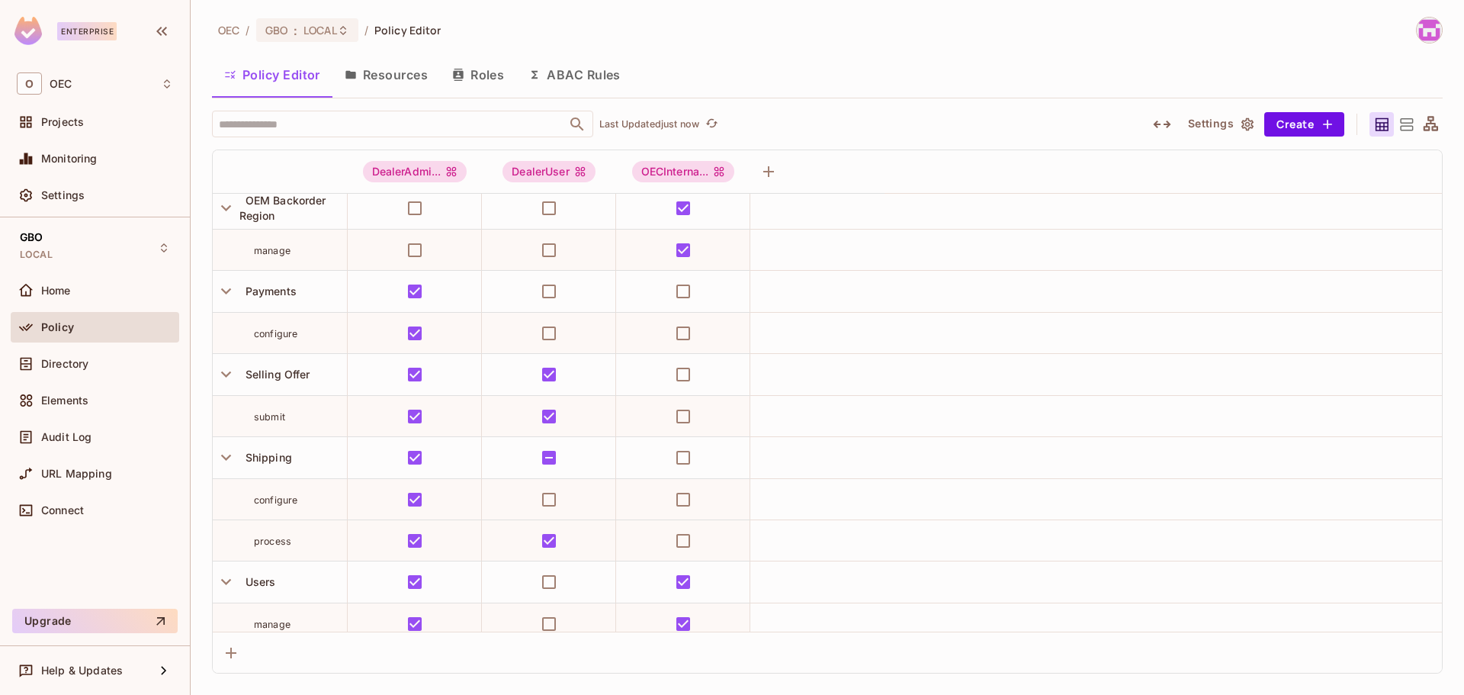
scroll to position [351, 0]
